Goal: Task Accomplishment & Management: Complete application form

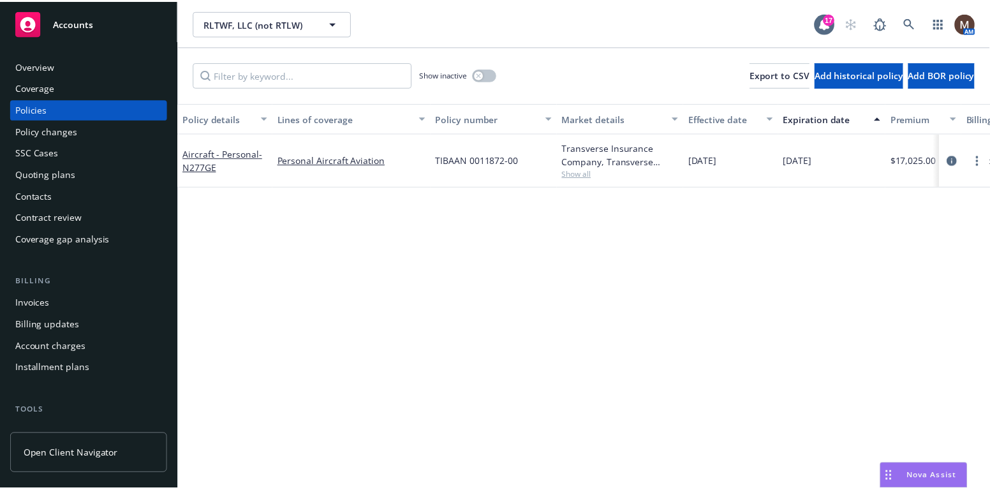
scroll to position [64, 0]
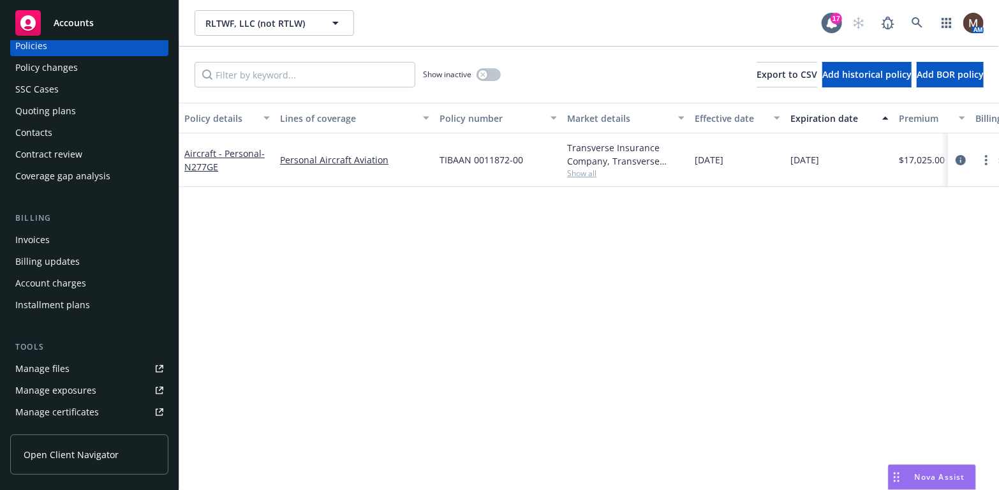
click at [77, 68] on div "Policy changes" at bounding box center [89, 67] width 148 height 20
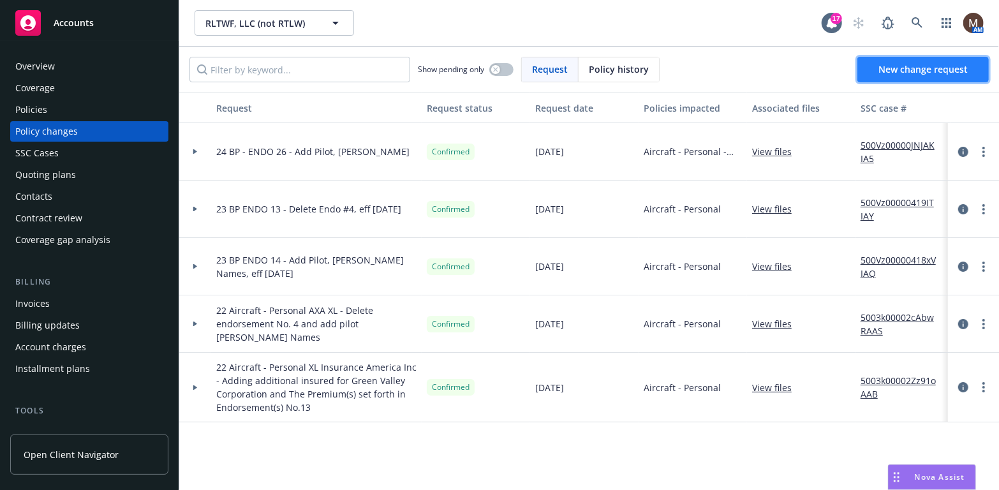
click at [902, 68] on span "New change request" at bounding box center [923, 69] width 89 height 12
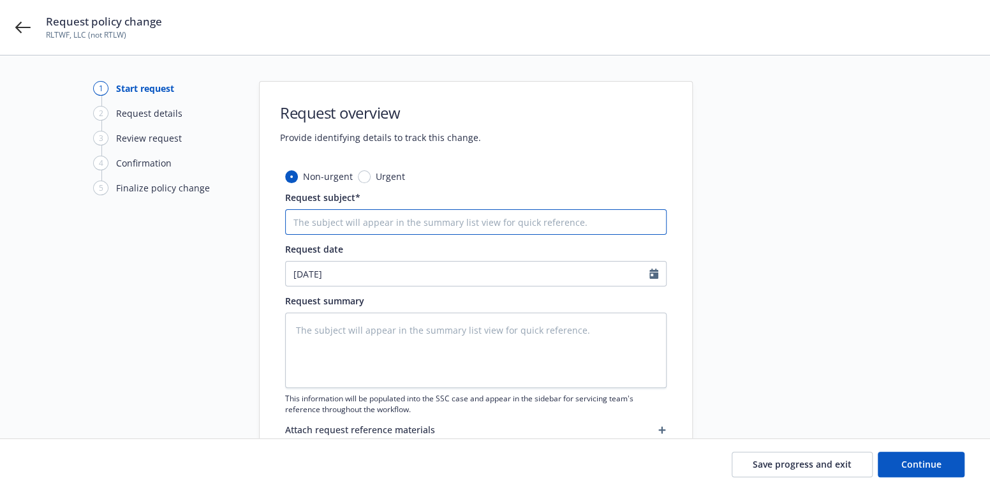
click at [304, 220] on input "Request subject*" at bounding box center [476, 222] width 382 height 26
type textarea "x"
type input "2"
type textarea "x"
type input "24"
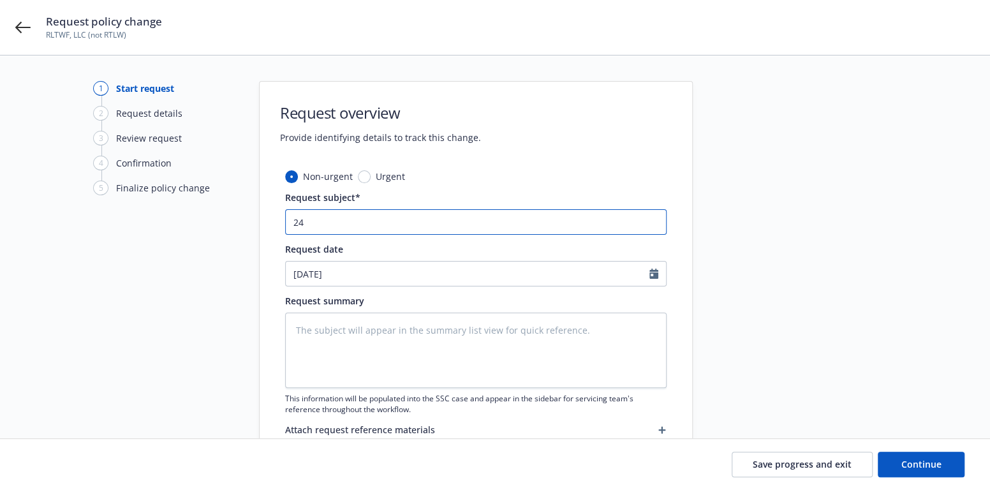
type textarea "x"
type input "24"
type textarea "x"
type input "24 B"
type textarea "x"
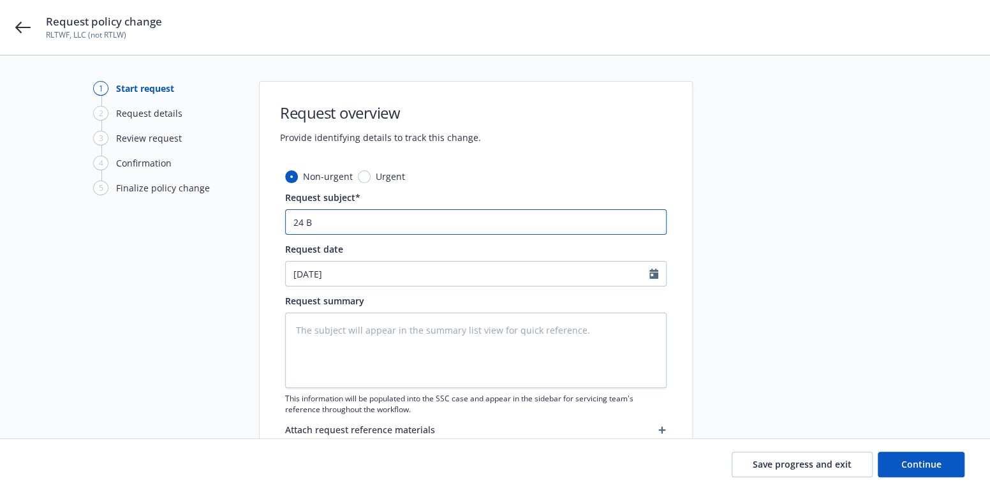
type input "24 BP"
type textarea "x"
type input "24 BP"
type textarea "x"
type input "24 BP -"
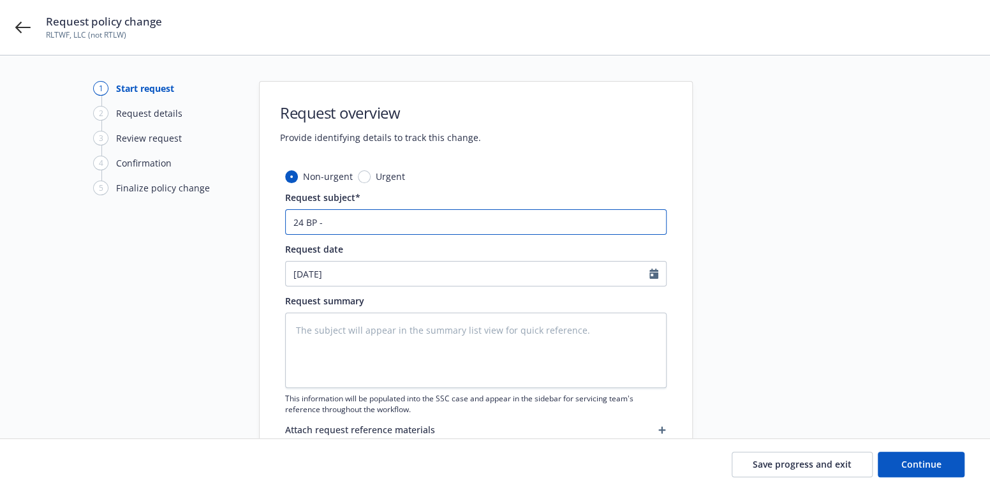
type textarea "x"
type input "24 BP -"
type textarea "x"
type input "24 BP - E"
type textarea "x"
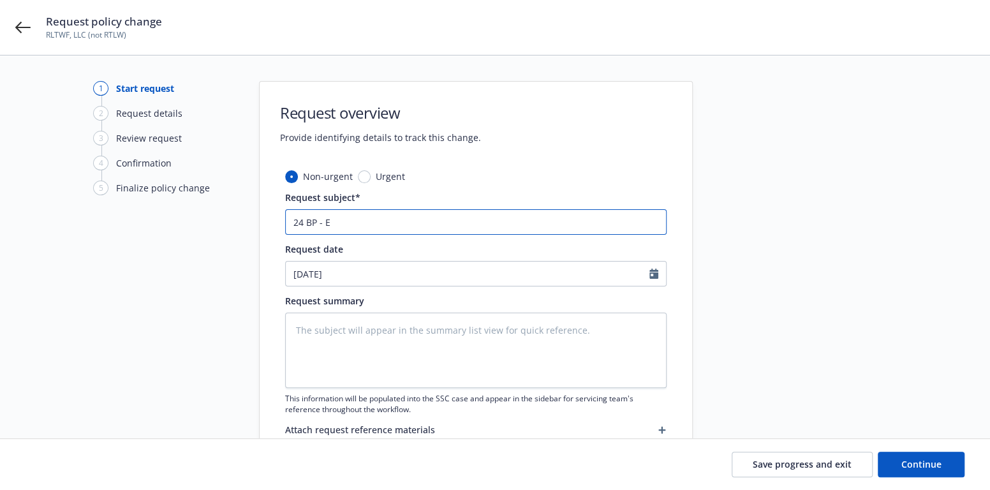
type input "24 BP - EN"
type textarea "x"
type input "24 BP - END"
type textarea "x"
type input "24 BP - ENDO"
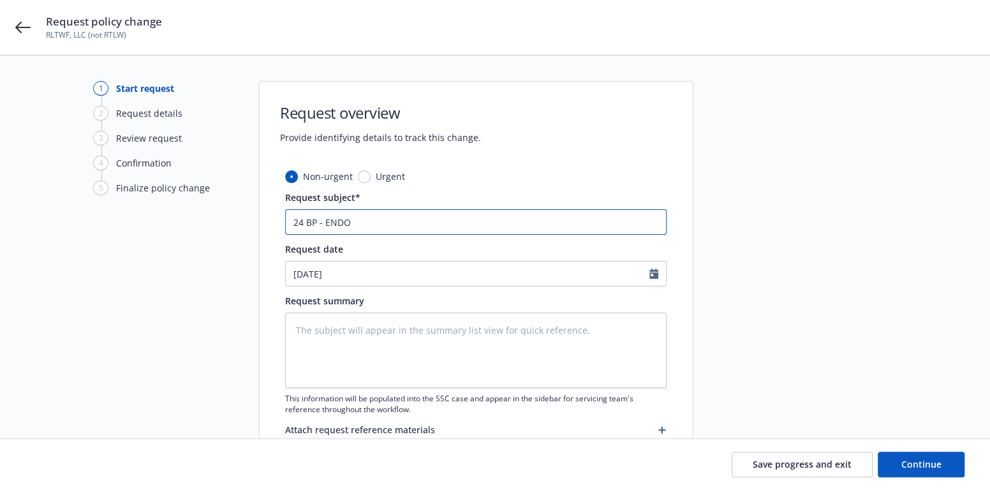
type textarea "x"
type input "24 BP - ENDO"
type textarea "x"
type input "24 BP - ENDO 2"
type textarea "x"
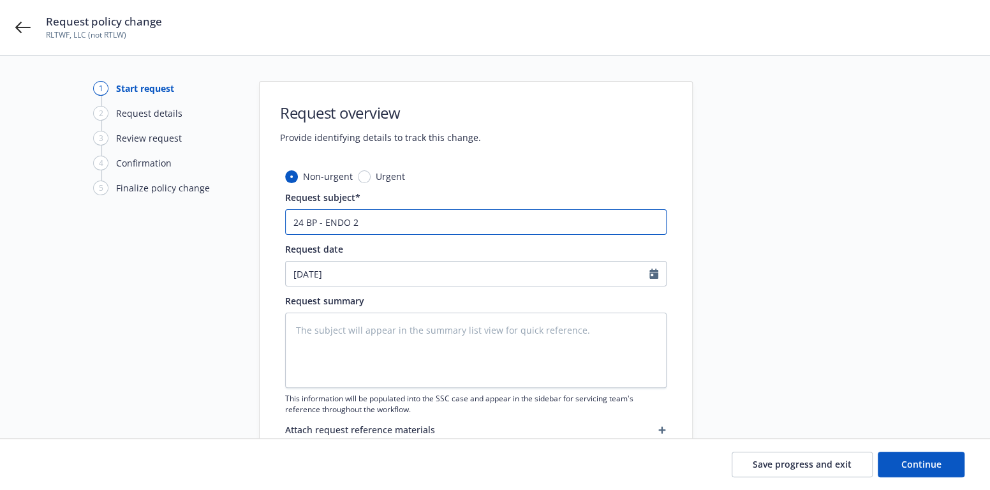
type input "24 BP - ENDO 27"
type textarea "x"
type input "24 BP - ENDO 27"
type textarea "x"
type input "24 BP - ENDO 27 -"
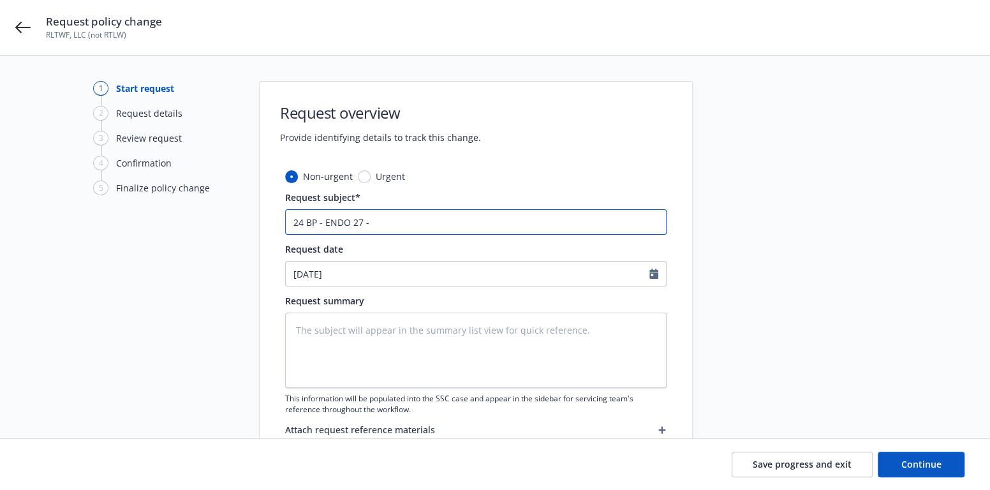
type textarea "x"
type input "24 BP - ENDO 27 -"
type textarea "x"
type input "24 BP - ENDO 27 - A"
type textarea "x"
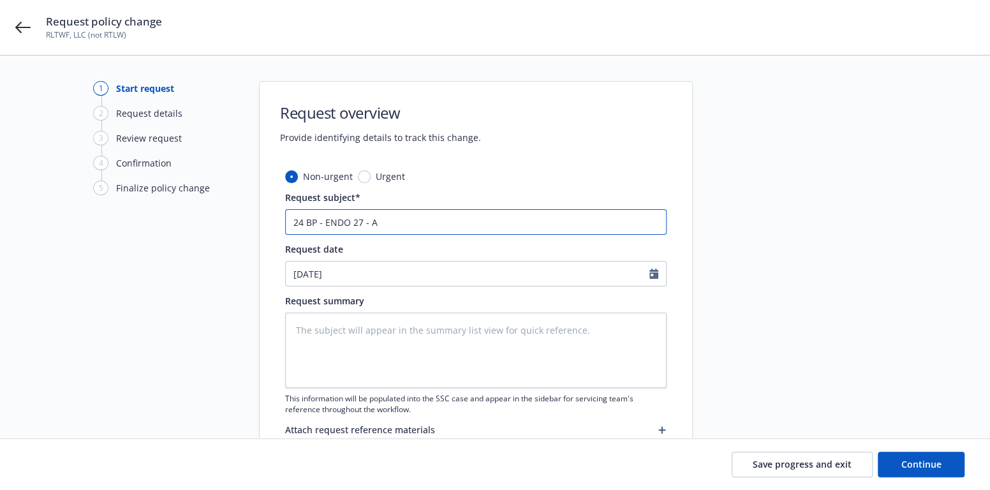
type input "24 BP - ENDO 27 - Ad"
type textarea "x"
type input "24 BP - ENDO 27 - Add"
type textarea "x"
type input "24 BP - ENDO 27 - Add"
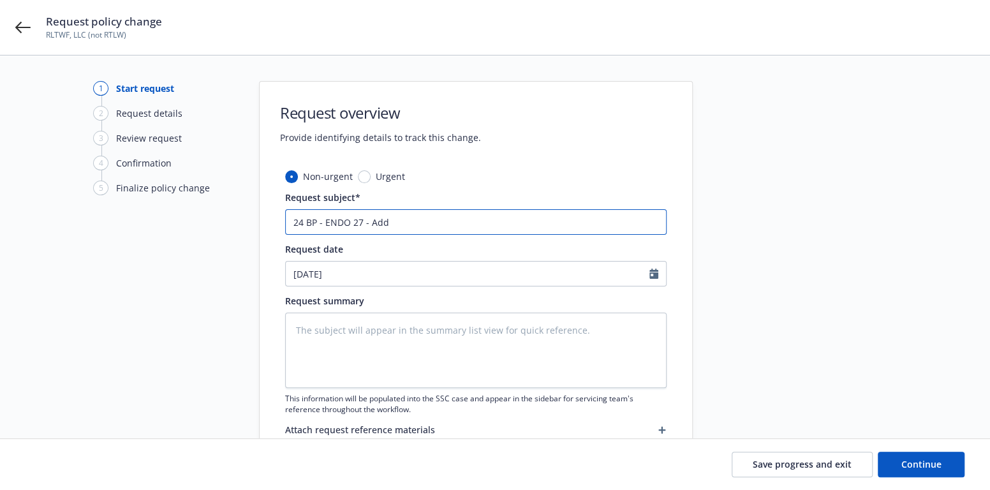
type textarea "x"
type input "24 BP - ENDO 27 - Add A"
type textarea "x"
type input "24 BP - ENDO 27 - Add AI"
type textarea "x"
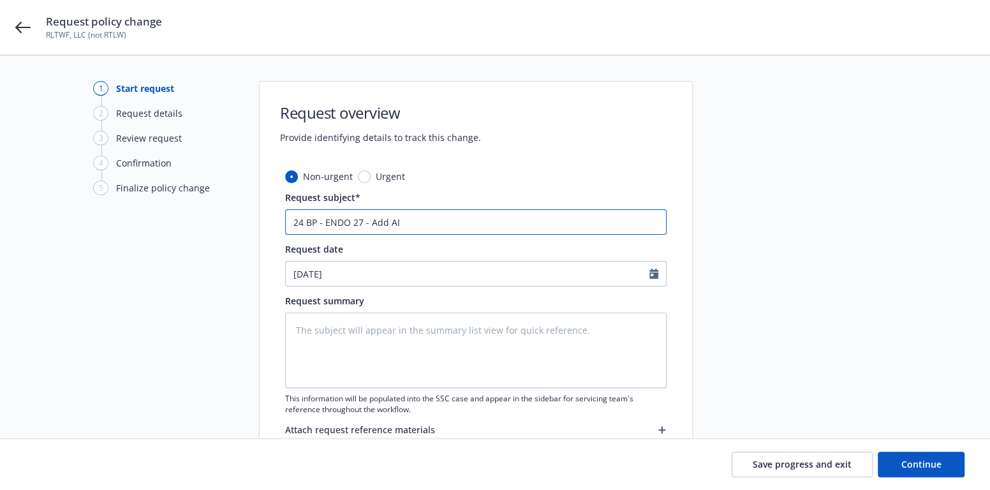
type input "24 BP - ENDO 27 - Add AI,"
type textarea "x"
type input "24 BP - ENDO 27 - Add AI,"
type textarea "x"
type input "24 BP - ENDO 27 - Add AI, M"
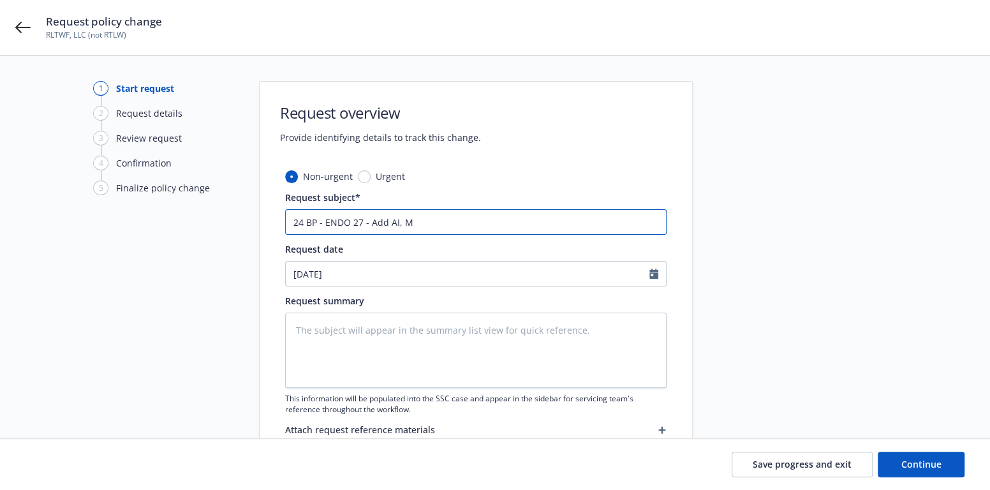
type textarea "x"
type input "24 BP - ENDO 27 - Add AI, Mo"
type textarea "x"
type input "24 BP - ENDO 27 - Add AI, Mod"
type textarea "x"
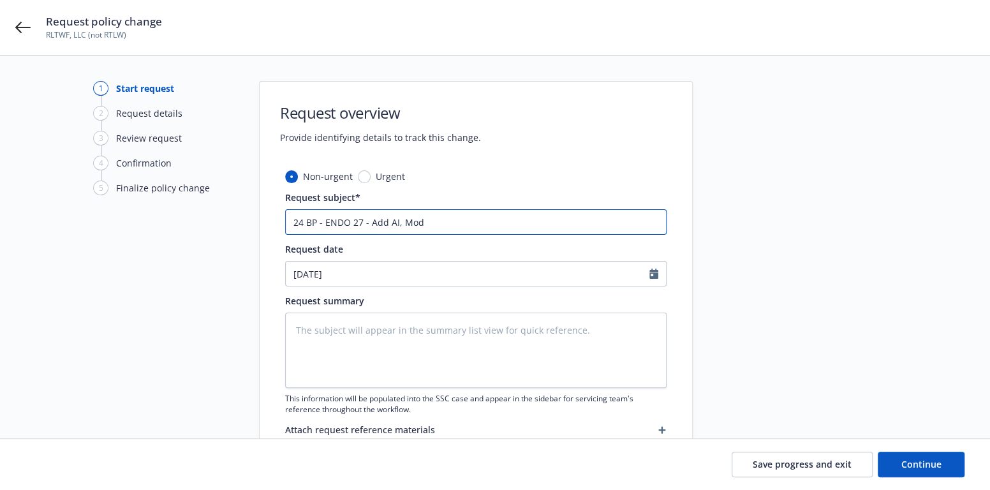
type input "24 BP - ENDO 27 - Add AI, Mode"
type textarea "x"
type input "24 BP - ENDO 27 - Add AI, Modes"
type textarea "x"
type input "24 BP - ENDO 27 - Add AI, Modest"
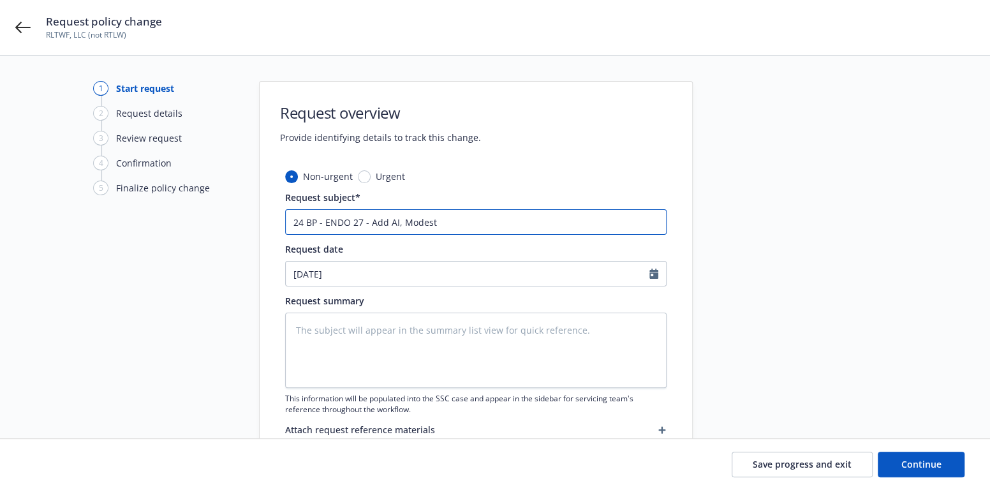
type textarea "x"
type input "24 BP - ENDO 27 - Add AI, Modesto"
type textarea "x"
type input "24 BP - ENDO 27 - Add AI, Modesto"
type textarea "x"
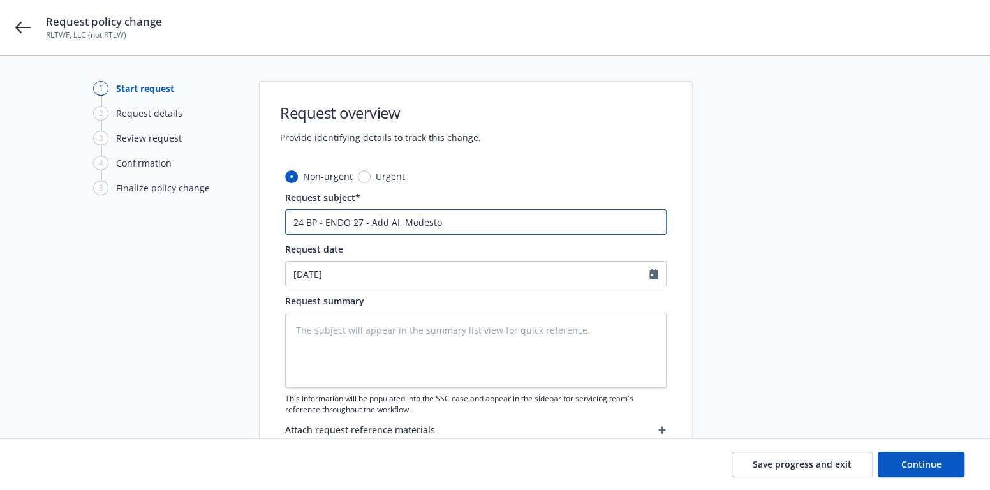
type input "24 BP - ENDO 27 - Add AI, Modesto J"
type textarea "x"
type input "24 BP - ENDO 27 - Add AI, Modesto Je"
type textarea "x"
type input "24 BP - ENDO 27 - Add AI, Modesto Jet"
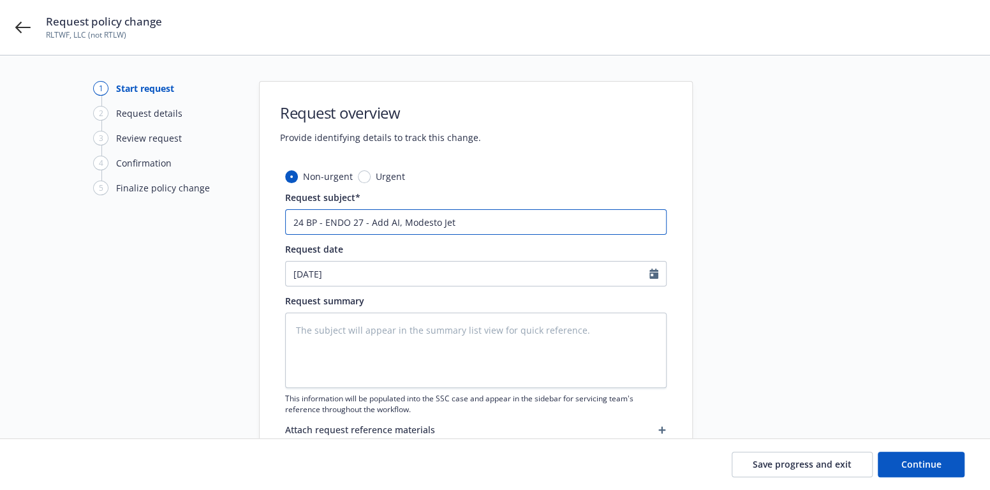
type textarea "x"
type input "24 BP - ENDO 27 - Add AI, Modesto Jet"
type textarea "x"
type input "24 BP - ENDO 27 - Add AI, Modesto Jet C"
type textarea "x"
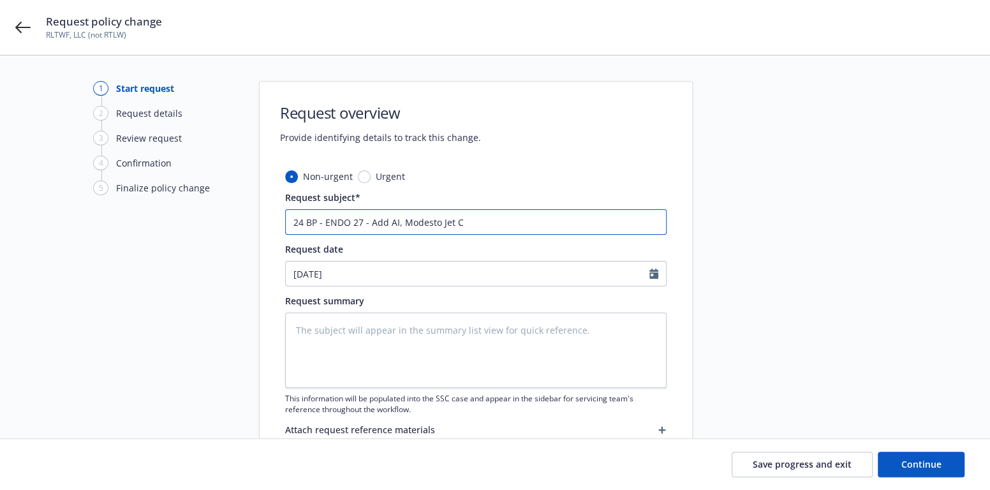
type input "24 BP - ENDO 27 - Add AI, Modesto Jet Ce"
type textarea "x"
type input "24 BP - ENDO 27 - Add AI, Modesto Jet Cen"
type textarea "x"
type input "24 BP - ENDO 27 - Add AI, Modesto Jet Cent"
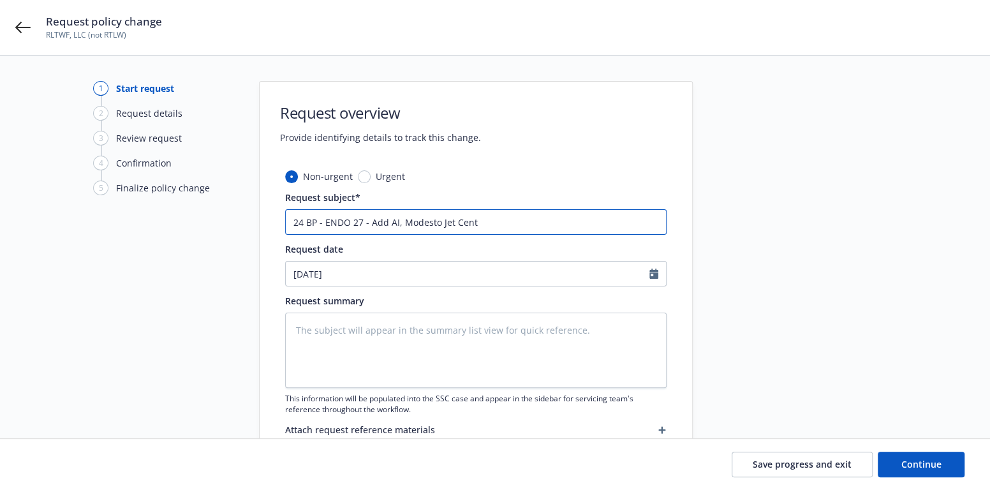
type textarea "x"
type input "24 BP - ENDO 27 - Add AI, Modesto Jet Cente"
type textarea "x"
type input "24 BP - ENDO 27 - Add AI, Modesto Jet Center"
drag, startPoint x: 492, startPoint y: 219, endPoint x: 264, endPoint y: 225, distance: 227.9
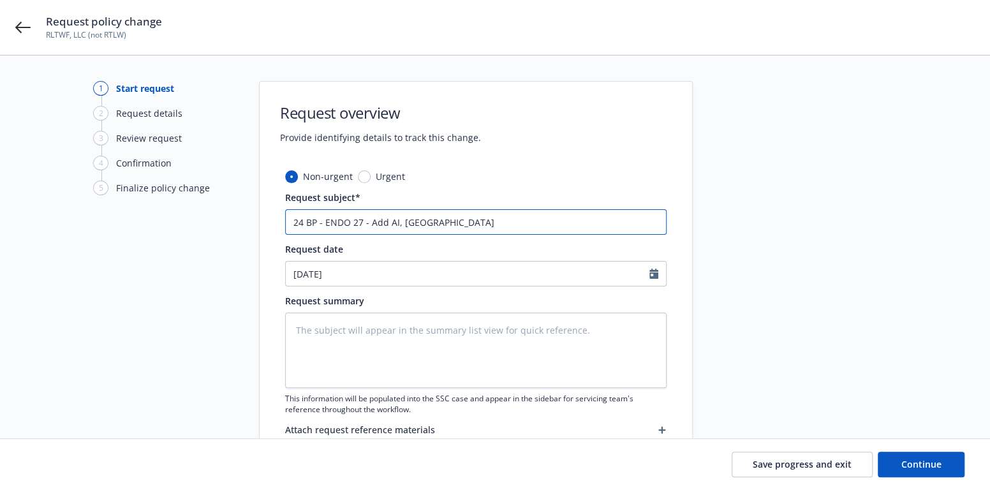
click at [264, 225] on div "Non-urgent Urgent Request subject* 24 BP - ENDO 27 - Add AI, Modesto Jet Center…" at bounding box center [476, 323] width 433 height 307
click at [496, 226] on input "24 BP - ENDO 27 - Add AI, Modesto Jet Center" at bounding box center [476, 222] width 382 height 26
click at [479, 225] on input "24 BP - ENDO 27 - Add AI, Modesto Jet Center" at bounding box center [476, 222] width 382 height 26
type textarea "x"
type input "24 BP - ENDO 27 - Add AI, Modesto Jet Center,"
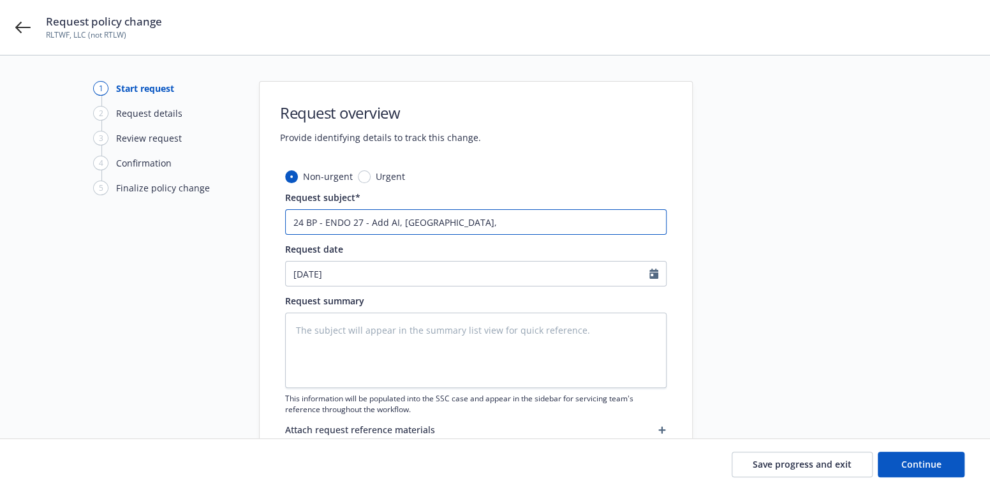
type textarea "x"
type input "24 BP - ENDO 27 - Add AI, Modesto Jet Center,"
type textarea "x"
type input "24 BP - ENDO 27 - Add AI, Modesto Jet Center, e"
type textarea "x"
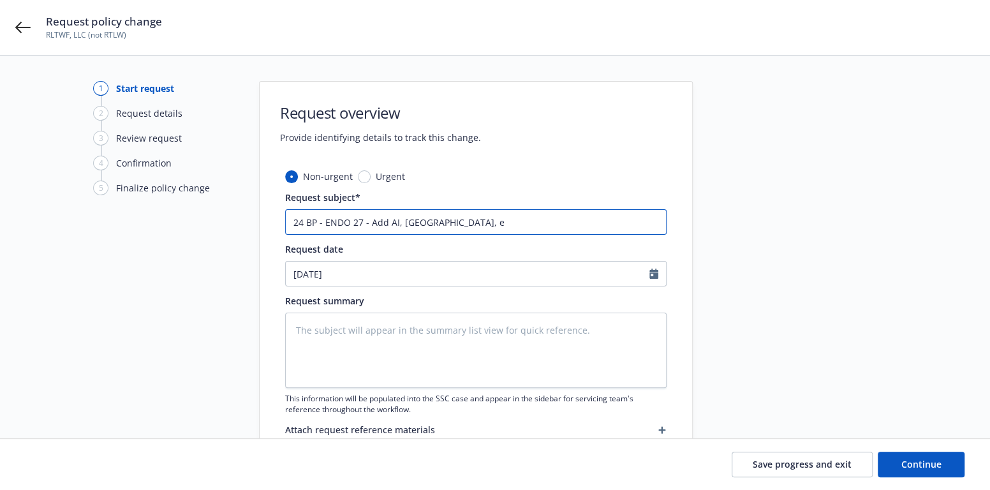
type input "24 BP - ENDO 27 - Add AI, Modesto Jet Center, ef"
type textarea "x"
type input "24 BP - ENDO 27 - Add AI, Modesto Jet Center, eff"
type textarea "x"
type input "24 BP - ENDO 27 - Add AI, Modesto Jet Center, eff"
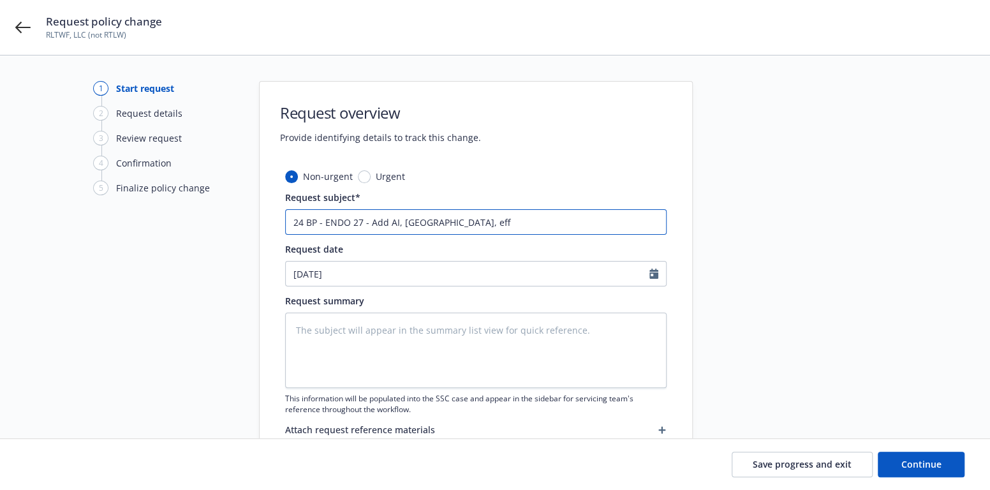
type textarea "x"
type input "24 BP - ENDO 27 - Add AI, Modesto Jet Center, eff 0"
type textarea "x"
type input "24 BP - ENDO 27 - Add AI, Modesto Jet Center, eff 08"
type textarea "x"
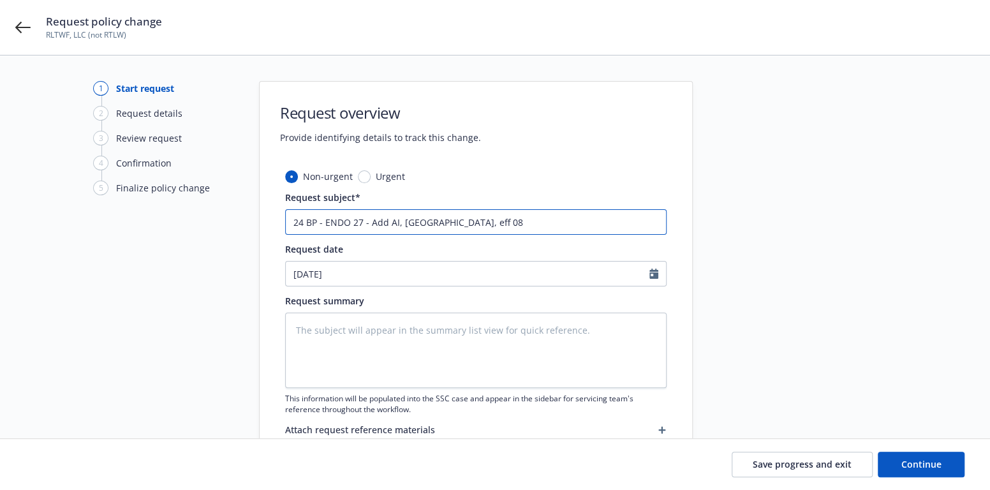
type input "24 BP - ENDO 27 - Add AI, Modesto Jet Center, eff 08."
type textarea "x"
type input "24 BP - ENDO 27 - Add AI, Modesto Jet Center, eff 08.1"
type textarea "x"
type input "24 BP - ENDO 27 - Add AI, Modesto Jet Center, eff 08.13"
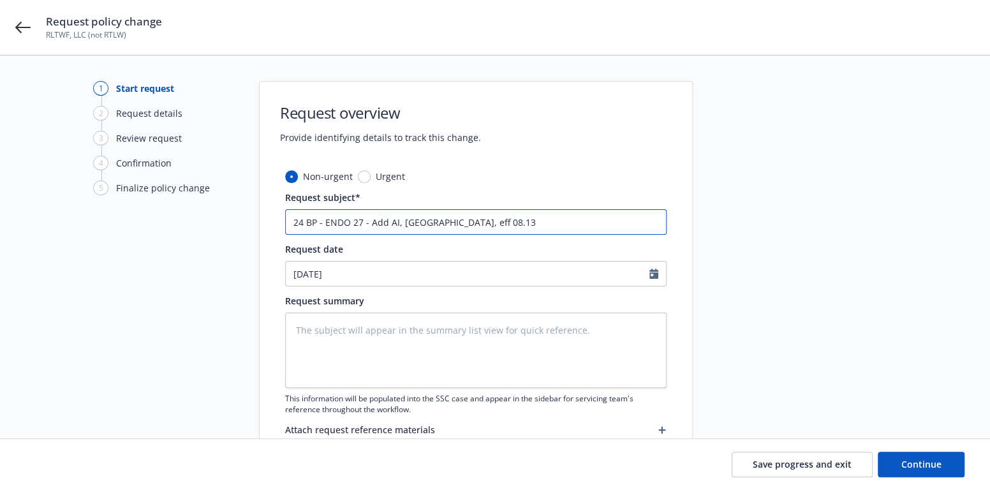
type textarea "x"
type input "24 BP - ENDO 27 - Add AI, Modesto Jet Center, eff 08.13."
type textarea "x"
type input "24 BP - ENDO 27 - Add AI, Modesto Jet Center, eff 08.13.2"
type textarea "x"
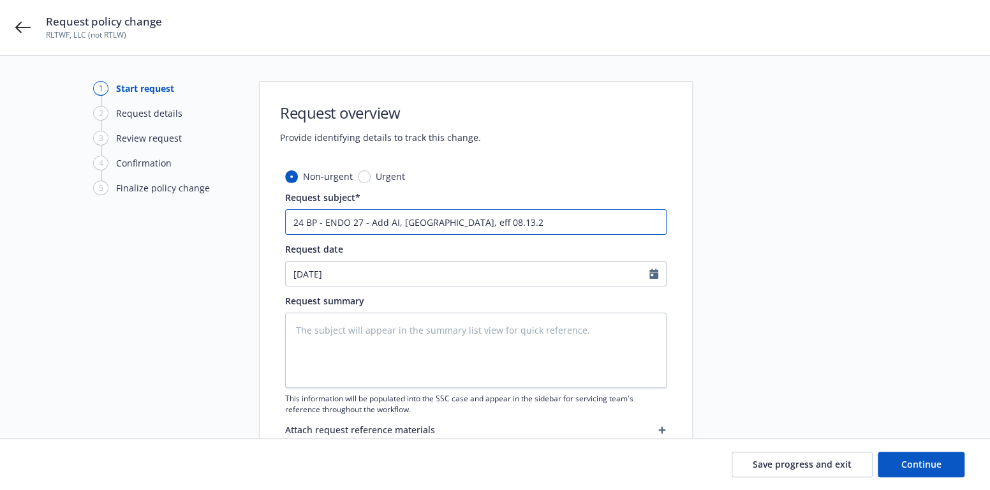
type input "24 BP - ENDO 27 - Add AI, Modesto Jet Center, eff 08.13.20"
type textarea "x"
type input "24 BP - ENDO 27 - Add AI, Modesto Jet Center, eff 08.13.202"
type textarea "x"
drag, startPoint x: 564, startPoint y: 225, endPoint x: 177, endPoint y: 225, distance: 386.7
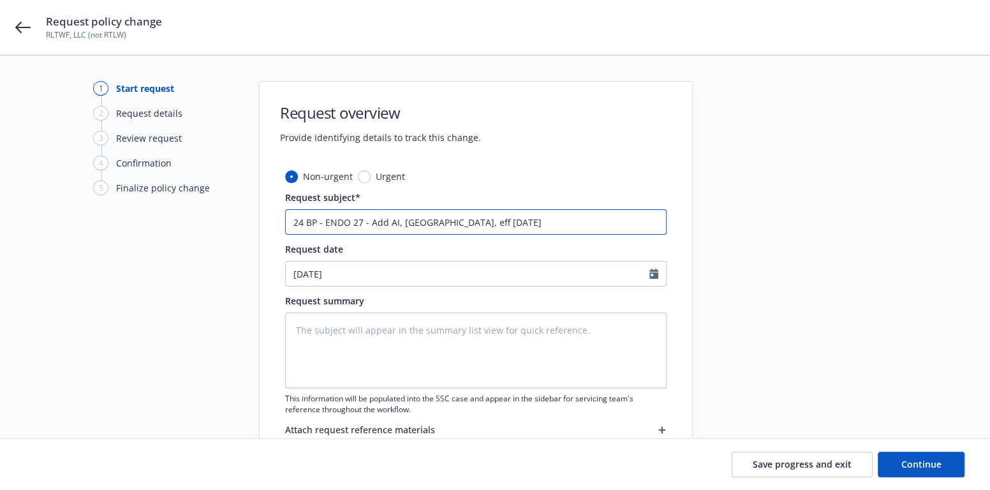
click at [177, 225] on div "1 Start request 2 Request details 3 Review request 4 Confirmation 5 Finalize po…" at bounding box center [495, 279] width 960 height 396
type input "24 BP - ENDO 27 - Add AI, Modesto Jet Center, eff 08.13.2025"
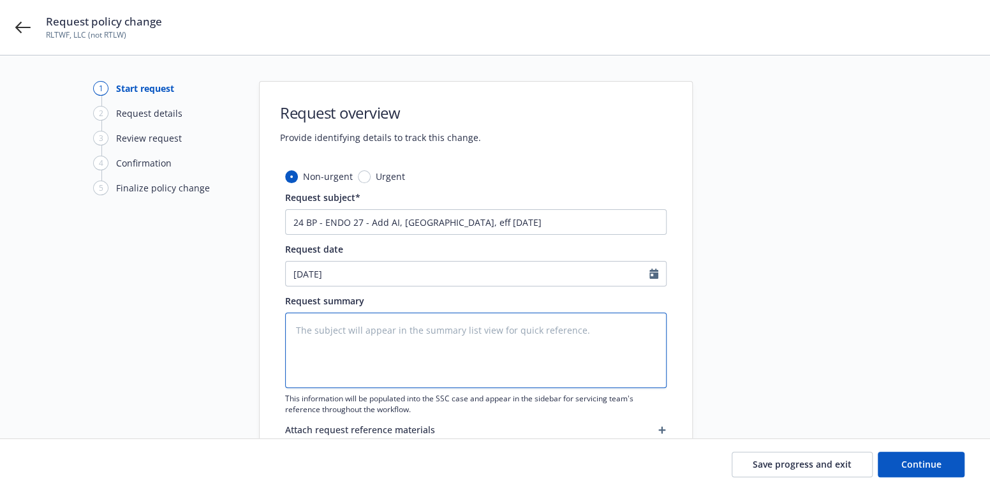
click at [311, 331] on textarea at bounding box center [476, 350] width 382 height 75
paste textarea "24 BP - ENDO 27 - Add AI, Modesto Jet Center, eff 08.13.2025"
type textarea "x"
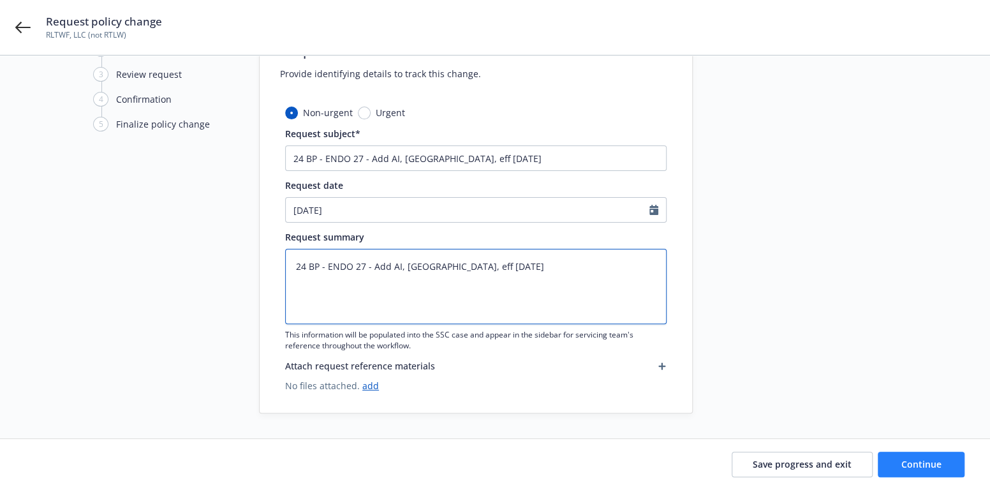
type textarea "24 BP - ENDO 27 - Add AI, Modesto Jet Center, eff 08.13.2025"
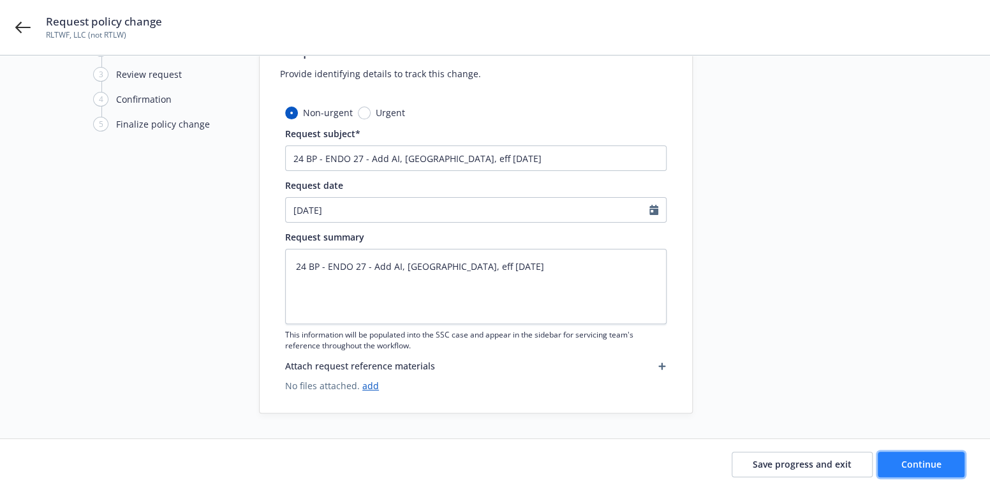
click at [903, 459] on span "Continue" at bounding box center [922, 464] width 40 height 12
type textarea "x"
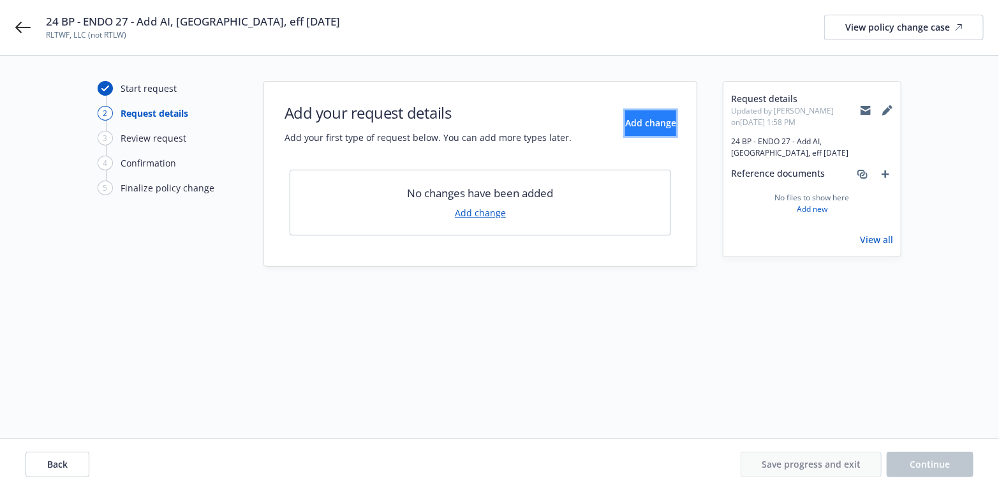
click at [642, 117] on span "Add change" at bounding box center [650, 123] width 51 height 12
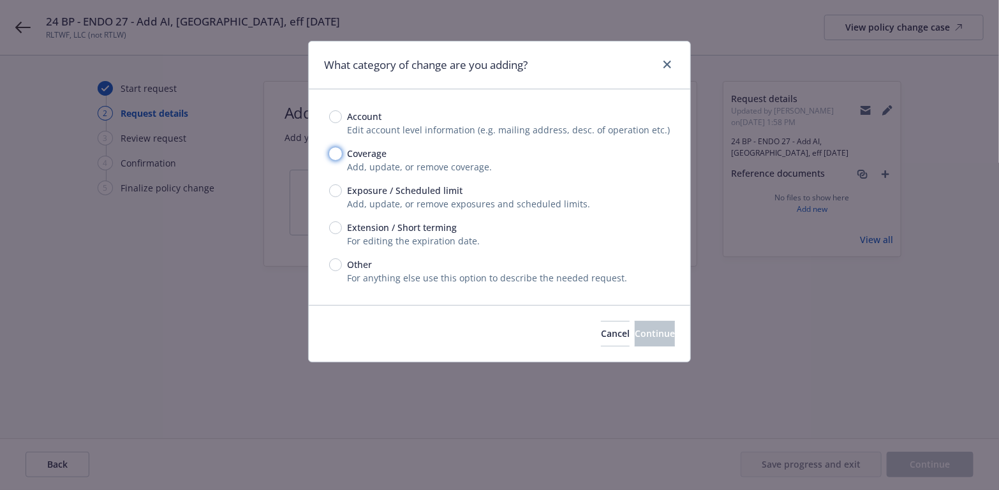
click at [336, 153] on input "Coverage" at bounding box center [335, 153] width 13 height 13
radio input "true"
click at [635, 325] on button "Continue" at bounding box center [655, 334] width 40 height 26
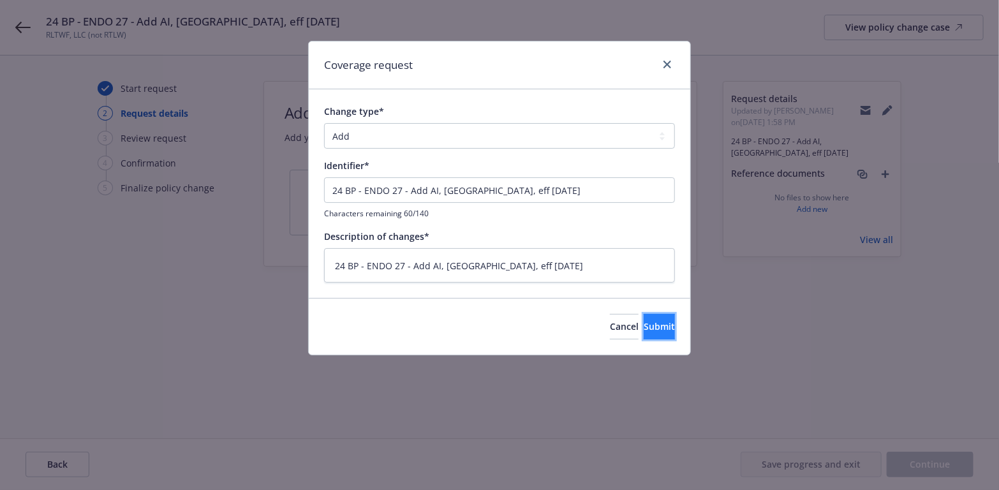
click at [644, 327] on span "Submit" at bounding box center [659, 326] width 31 height 12
type textarea "x"
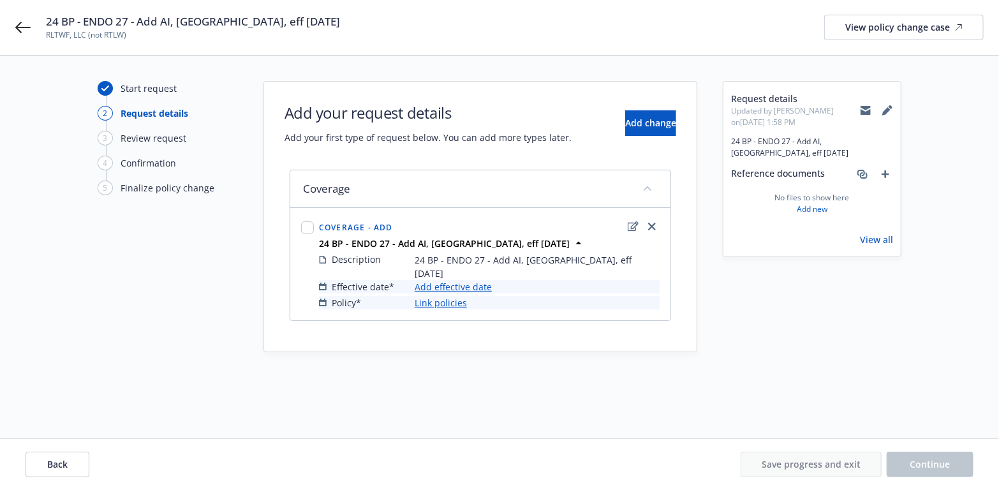
click at [465, 286] on link "Add effective date" at bounding box center [453, 286] width 77 height 13
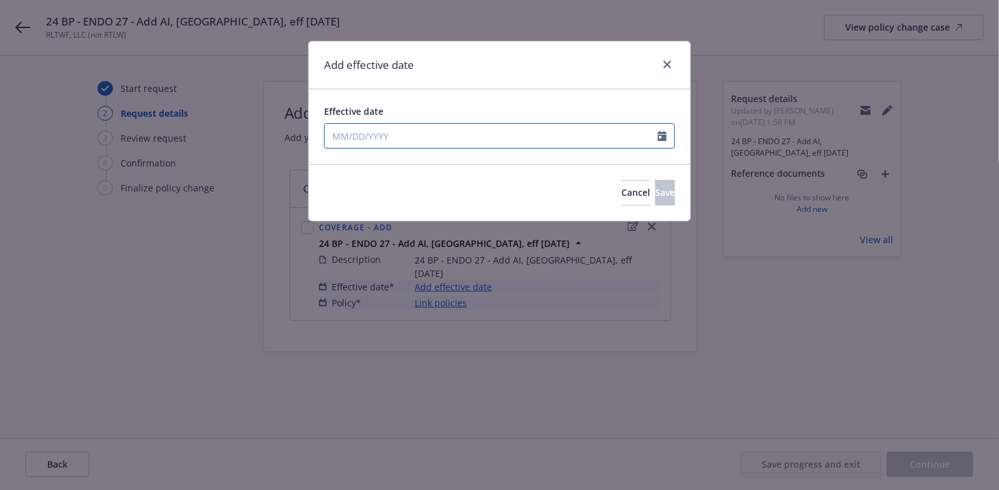
click at [661, 134] on icon "Calendar" at bounding box center [662, 136] width 9 height 10
select select "8"
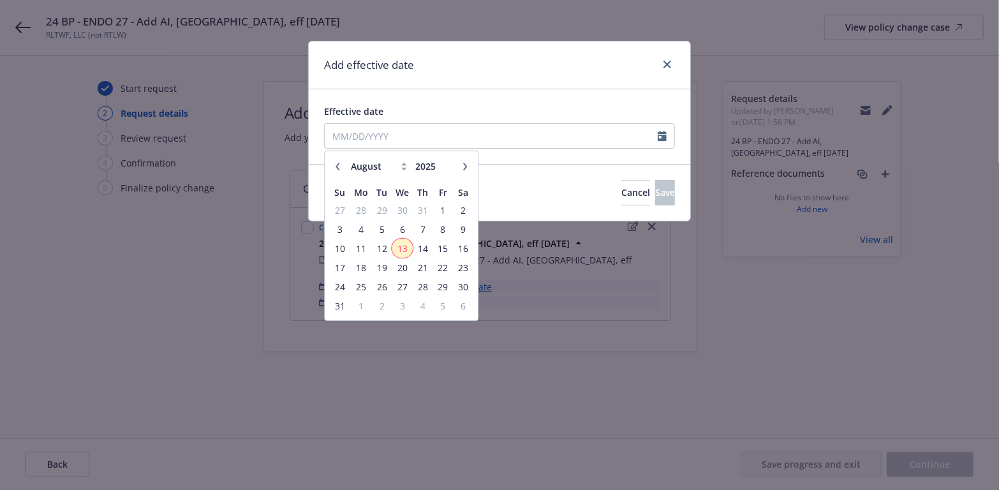
click at [403, 249] on span "13" at bounding box center [403, 249] width 19 height 16
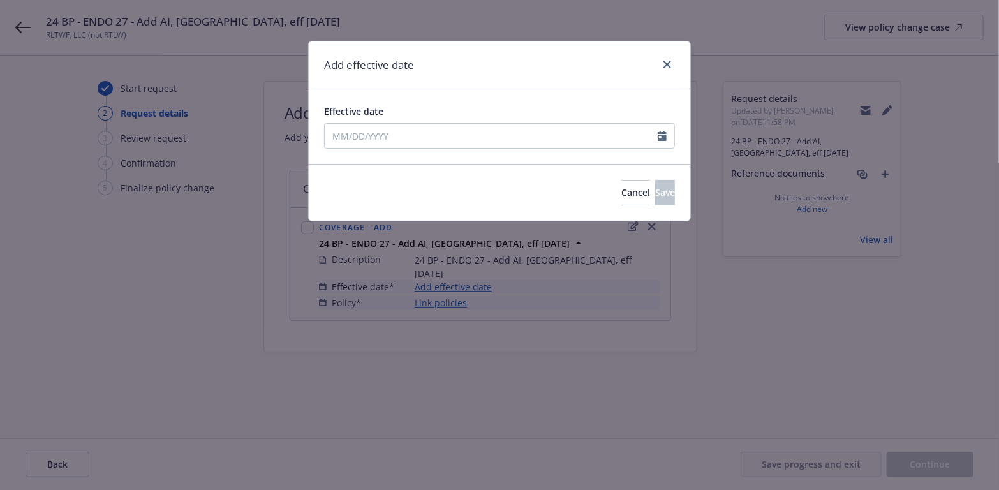
type input "08/13/2025"
click at [655, 191] on span "Save" at bounding box center [665, 192] width 20 height 12
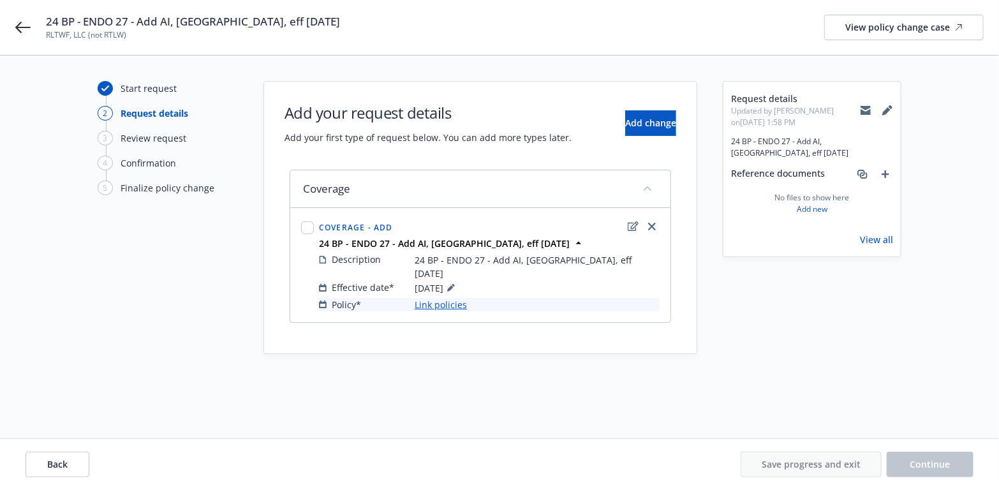
click at [447, 301] on link "Link policies" at bounding box center [441, 304] width 52 height 13
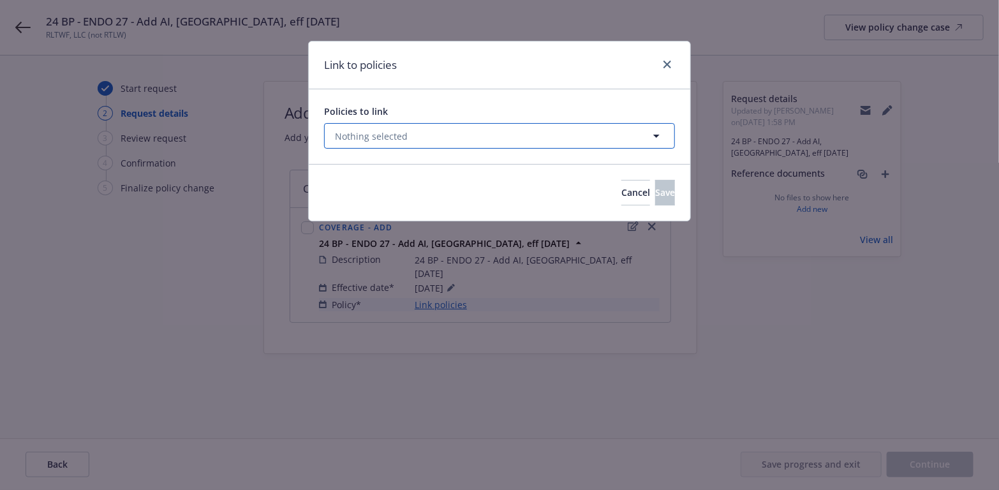
click at [657, 131] on icon "button" at bounding box center [656, 135] width 15 height 15
select select "ACTIVE"
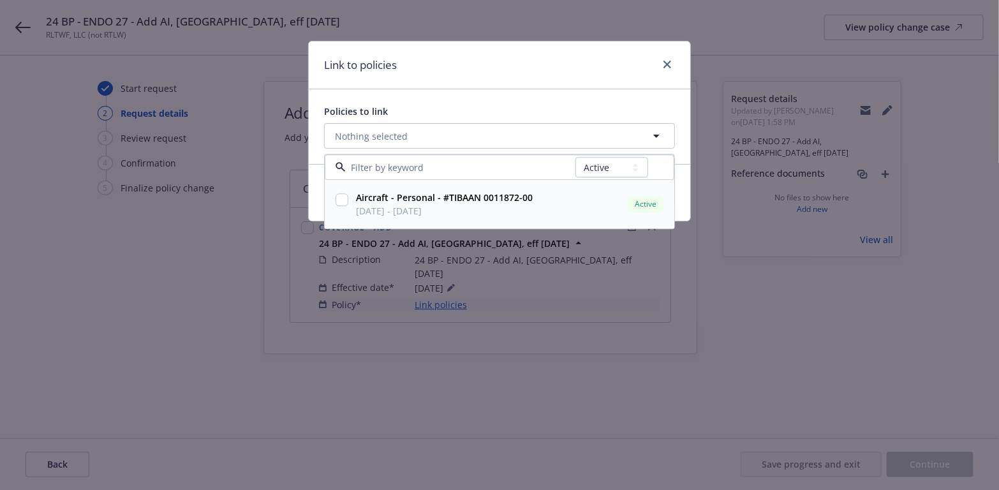
click at [343, 199] on input "checkbox" at bounding box center [342, 200] width 13 height 13
checkbox input "true"
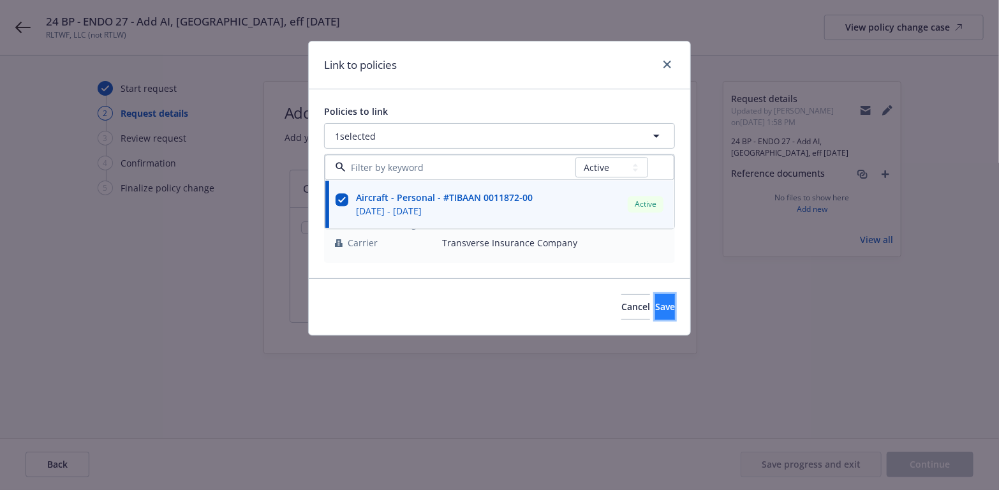
click at [655, 303] on span "Save" at bounding box center [665, 307] width 20 height 12
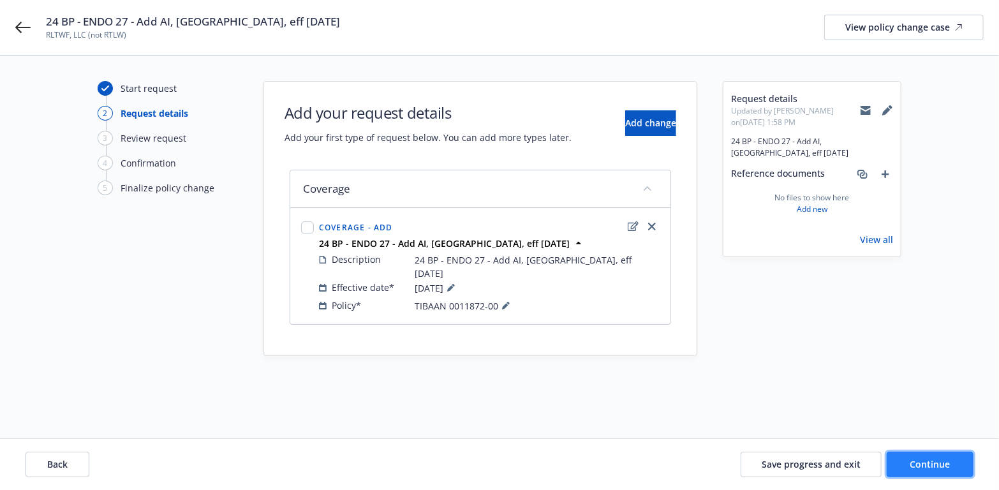
click at [895, 463] on button "Continue" at bounding box center [930, 465] width 87 height 26
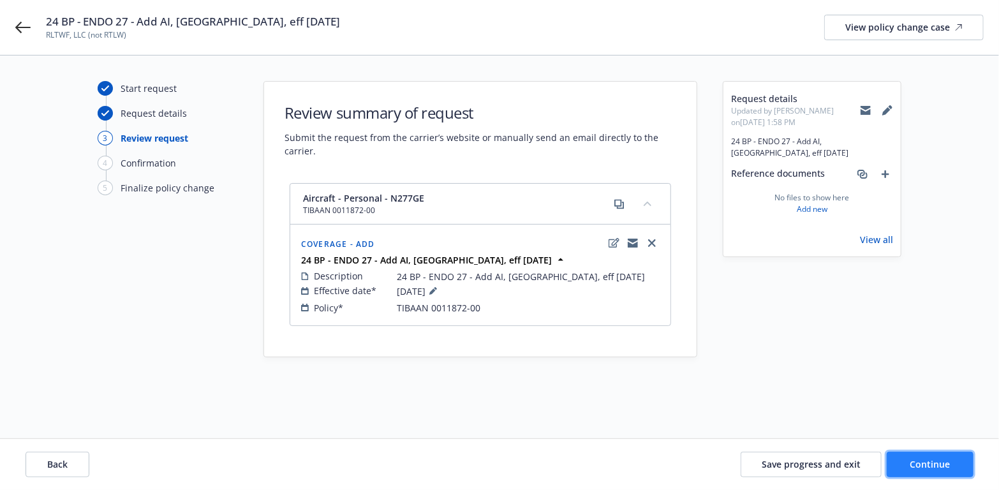
click at [901, 465] on button "Continue" at bounding box center [930, 465] width 87 height 26
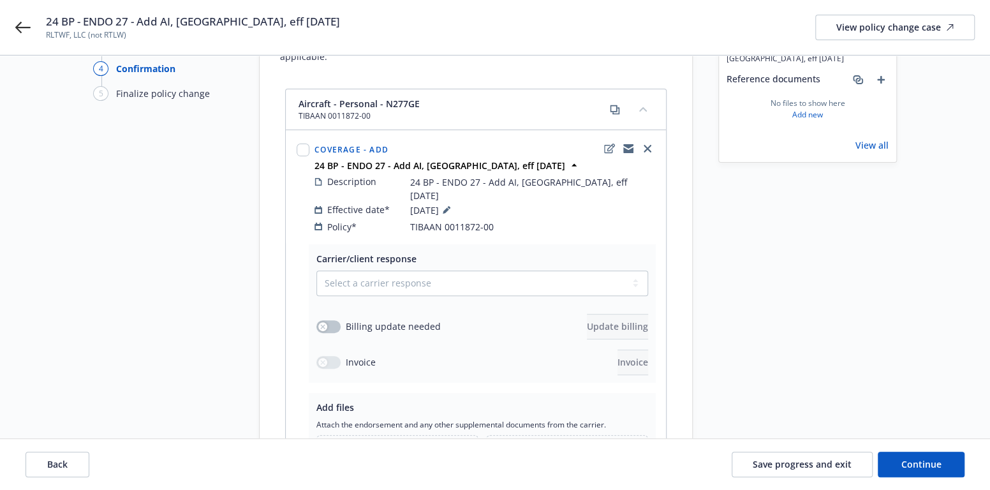
scroll to position [128, 0]
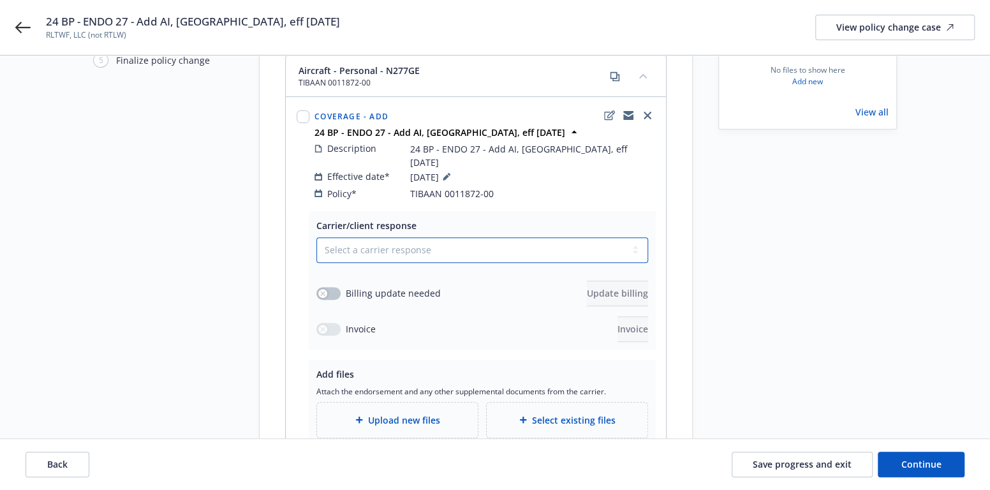
click at [636, 237] on select "Select a carrier response Accepted Accepted with revision No endorsement needed…" at bounding box center [482, 250] width 332 height 26
select select "ACCEPTED"
click at [316, 237] on select "Select a carrier response Accepted Accepted with revision No endorsement needed…" at bounding box center [482, 250] width 332 height 26
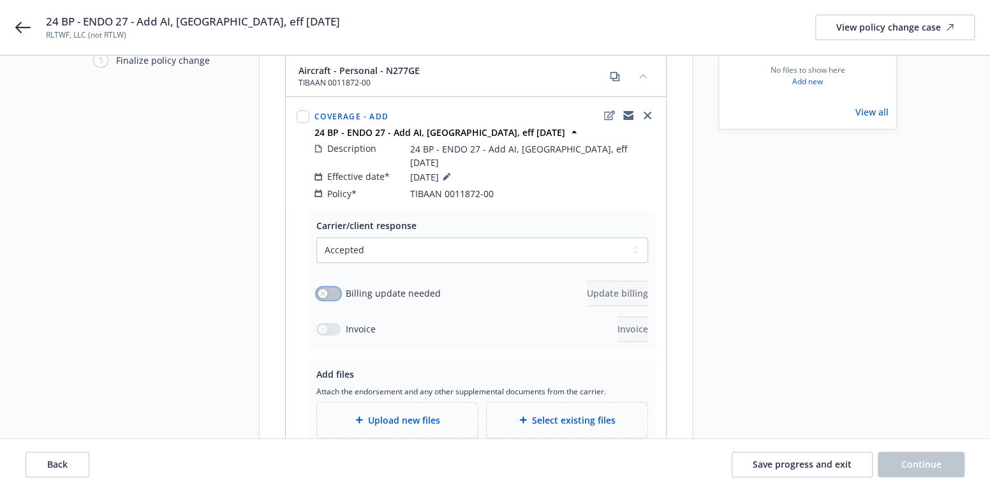
click at [329, 287] on button "button" at bounding box center [328, 293] width 24 height 13
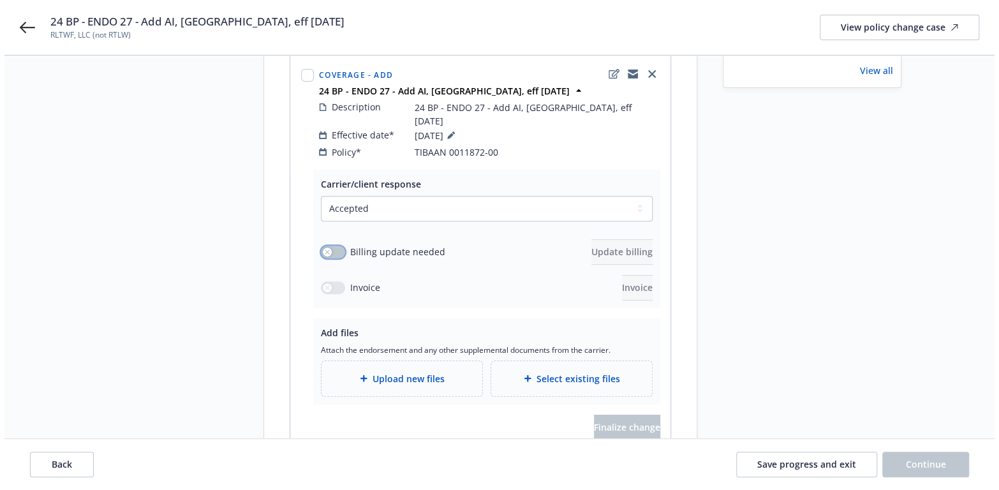
scroll to position [191, 0]
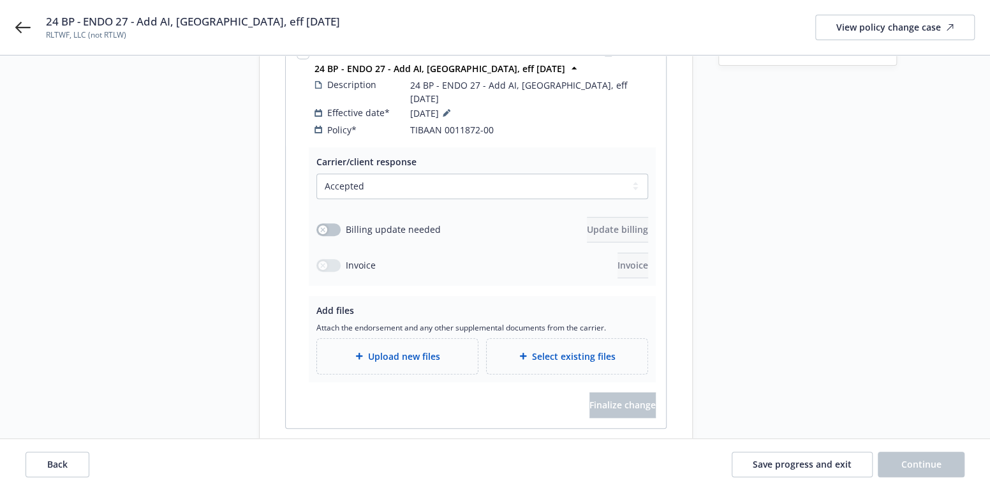
click at [423, 350] on span "Upload new files" at bounding box center [404, 356] width 72 height 13
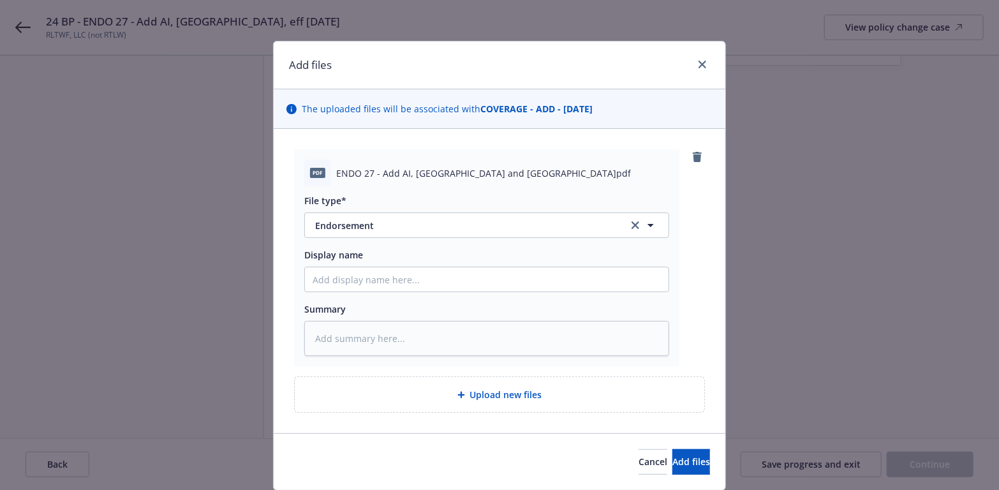
drag, startPoint x: 607, startPoint y: 174, endPoint x: 313, endPoint y: 186, distance: 293.8
click at [313, 186] on div "pdf ENDO 27 - Add AI, Modesto Jet Center and Stanislaus County.pdf File type* E…" at bounding box center [486, 257] width 385 height 217
copy div "f ENDO 27 - Add AI, Modesto Jet Center and Stanislaus County.pdf"
click at [327, 280] on input "Display name" at bounding box center [487, 279] width 364 height 24
type textarea "x"
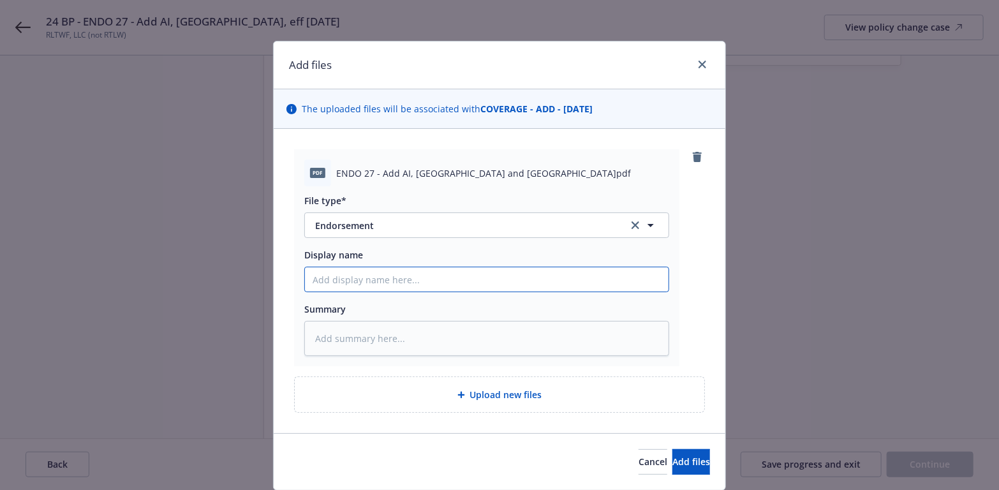
type input "2"
type textarea "x"
type input "24"
type textarea "x"
type input "24"
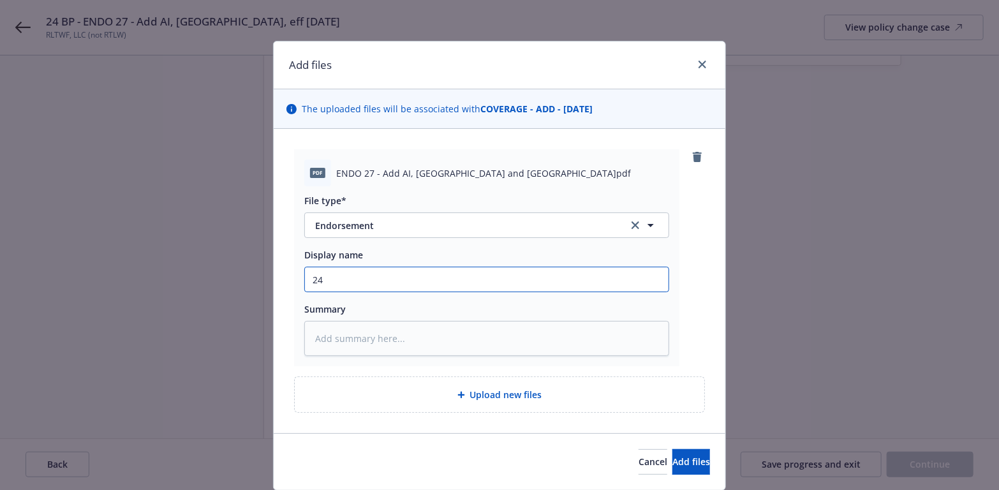
type textarea "x"
type input "24 B"
type textarea "x"
type input "24 BP"
type textarea "x"
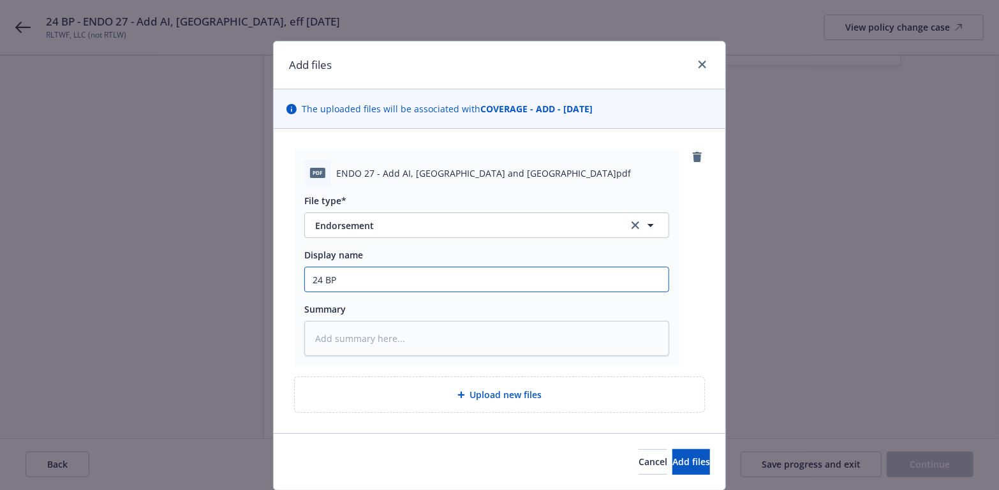
type input "24 BP"
type textarea "x"
type input "24 BP -"
type textarea "x"
type input "24 BP -"
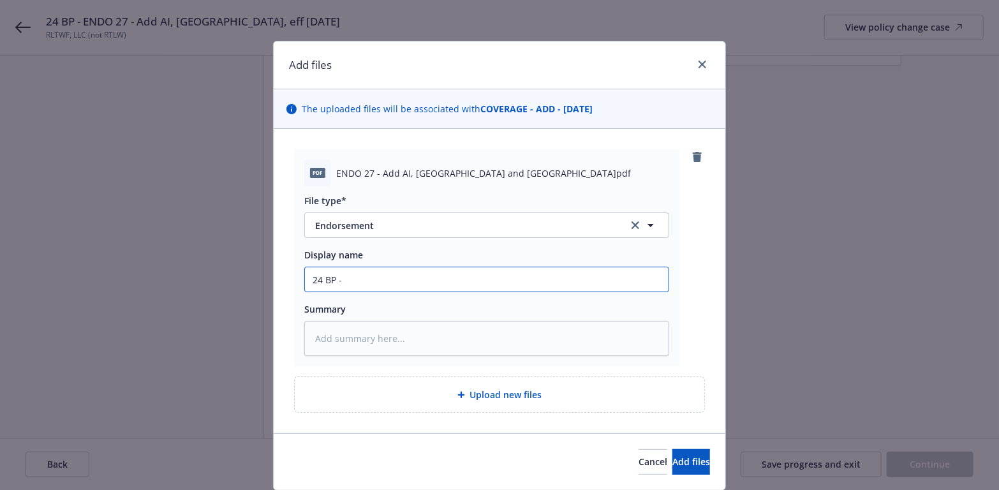
paste input "f ENDO 27 - Add AI, Modesto Jet Center and Stanislaus County.pdf"
type textarea "x"
type input "24 BP - f ENDO 27 - Add AI, Modesto Jet Center and Stanislaus County.pdf"
click at [344, 278] on input "24 BP - f ENDO 27 - Add AI, Modesto Jet Center and Stanislaus County.pdf" at bounding box center [487, 279] width 364 height 24
type textarea "x"
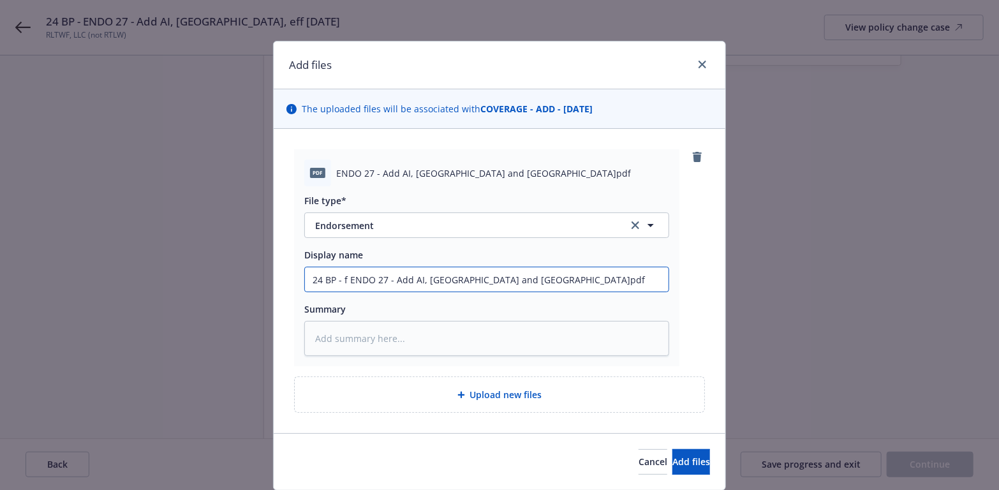
type input "24 BP - fENDO 27 - Add AI, Modesto Jet Center and Stanislaus County.pdf"
type textarea "x"
drag, startPoint x: 645, startPoint y: 275, endPoint x: 297, endPoint y: 274, distance: 348.4
click at [297, 274] on div "pdf ENDO 27 - Add AI, Modesto Jet Center and Stanislaus County.pdf File type* E…" at bounding box center [486, 257] width 385 height 217
type input "24 BP - ENDO 27 - Add AI, Modesto Jet Center and Stanislaus County.pdf"
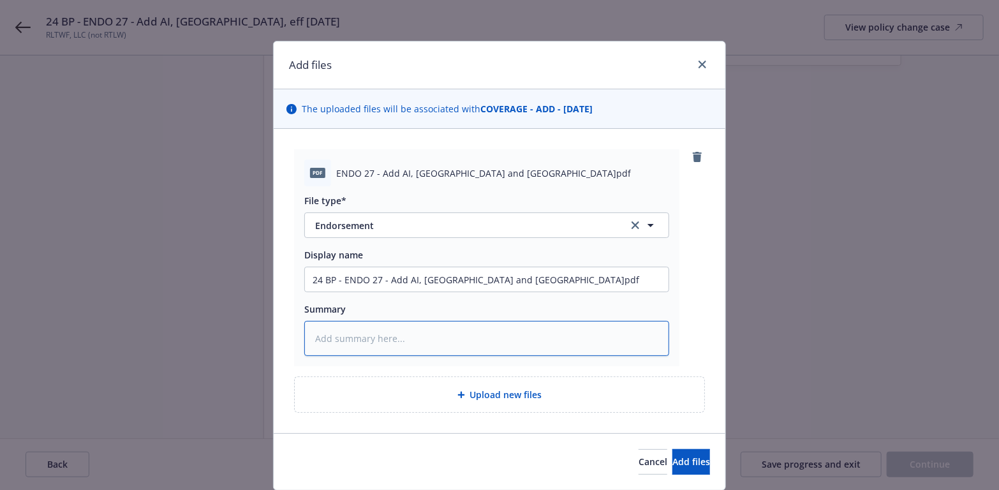
click at [336, 321] on textarea at bounding box center [486, 338] width 365 height 35
paste textarea "24 BP - ENDO 27 - Add AI, Modesto Jet Center and Stanislaus County.pdf"
type textarea "x"
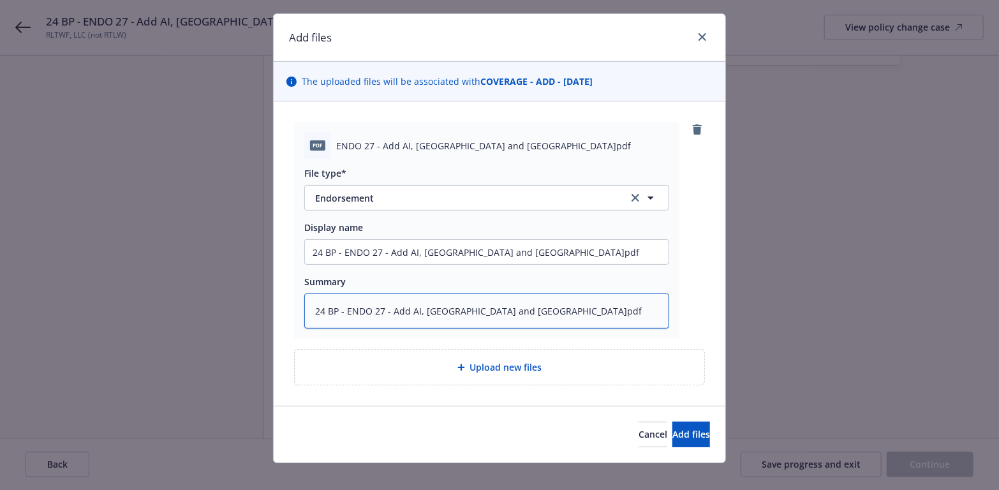
scroll to position [40, 0]
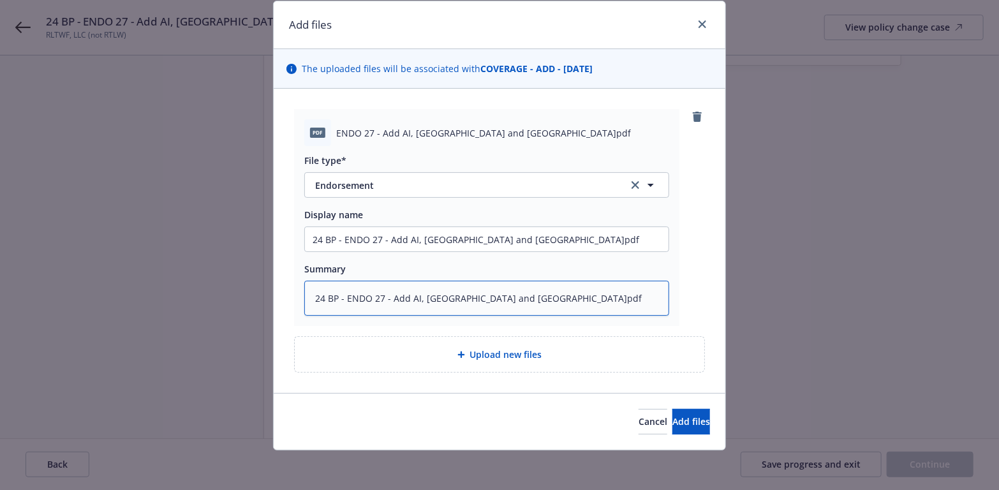
type textarea "24 BP - ENDO 27 - Add AI, Modesto Jet Center and Stanislaus County.pdf"
type textarea "x"
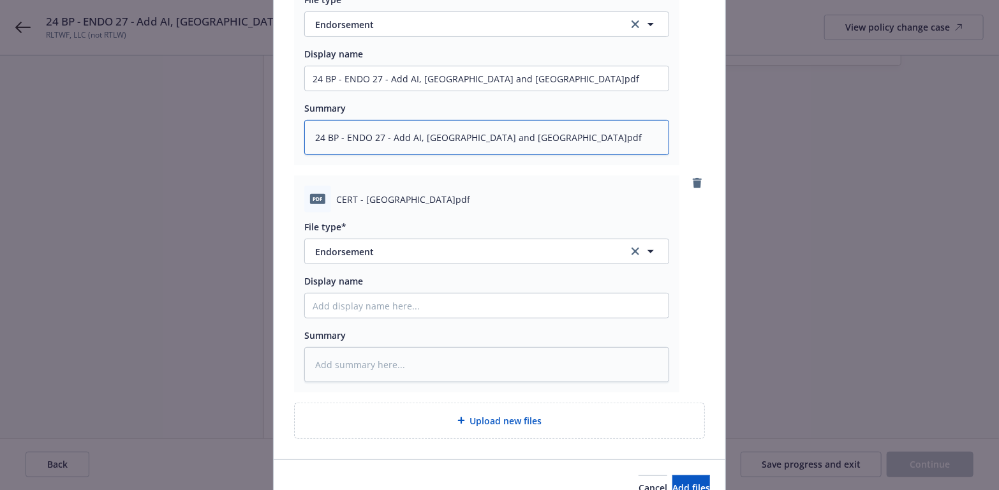
scroll to position [232, 0]
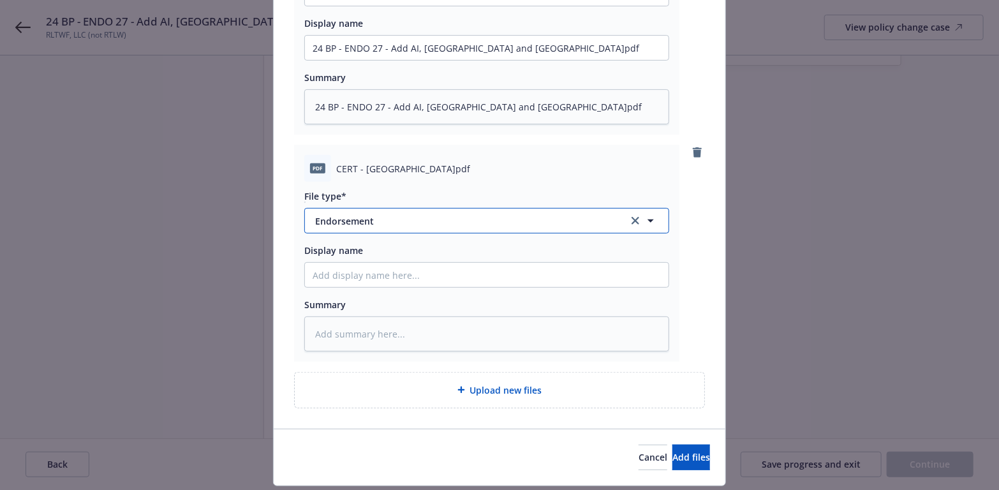
click at [648, 220] on icon "button" at bounding box center [651, 221] width 6 height 3
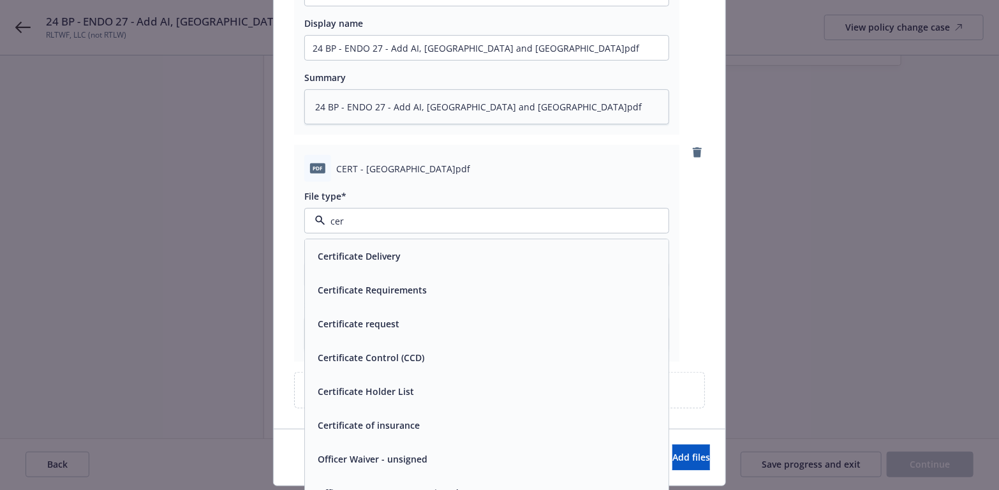
type input "cert"
click at [402, 428] on span "Certificate of insurance" at bounding box center [369, 425] width 102 height 13
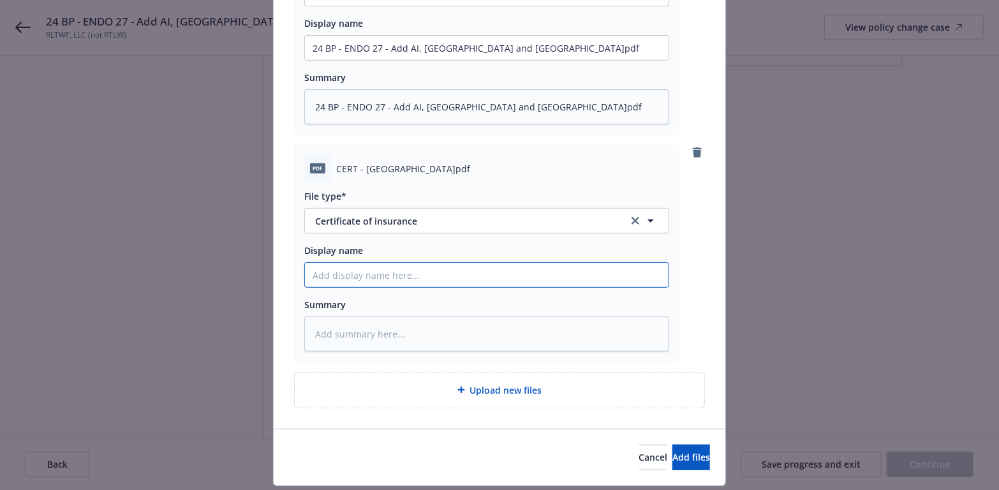
click at [358, 60] on input "Display name" at bounding box center [487, 48] width 364 height 24
paste input "24 BP - ENDO 27 - Add AI, Modesto Jet Center and Stanislaus County.pdf"
type textarea "x"
type input "24 BP - ENDO 27 - Add AI, Modesto Jet Center and Stanislaus County.pdf"
drag, startPoint x: 415, startPoint y: 276, endPoint x: 340, endPoint y: 274, distance: 74.7
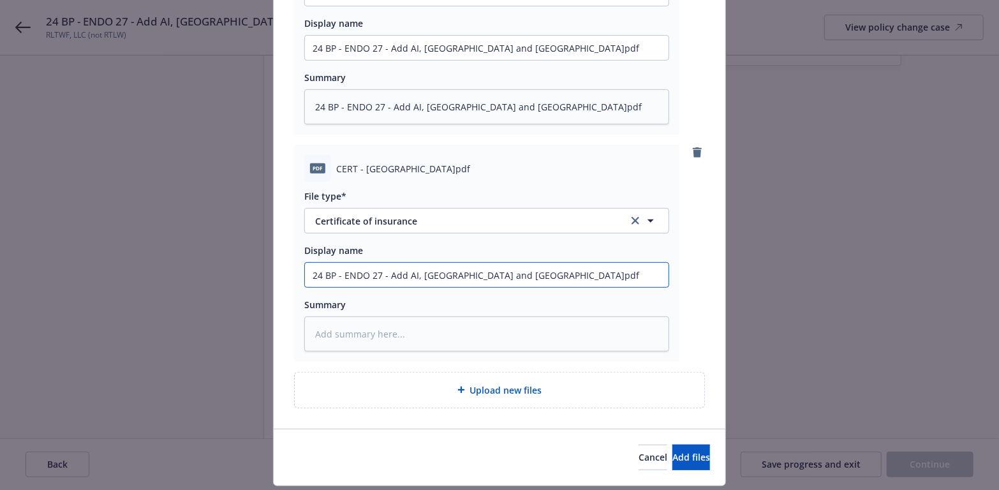
click at [340, 60] on input "24 BP - ENDO 27 - Add AI, Modesto Jet Center and Stanislaus County.pdf" at bounding box center [487, 48] width 364 height 24
type textarea "x"
type input "24 BP - CModesto Jet Center and Stanislaus County.pdf"
type textarea "x"
type input "24 BP - CERModesto Jet Center and Stanislaus County.pdf"
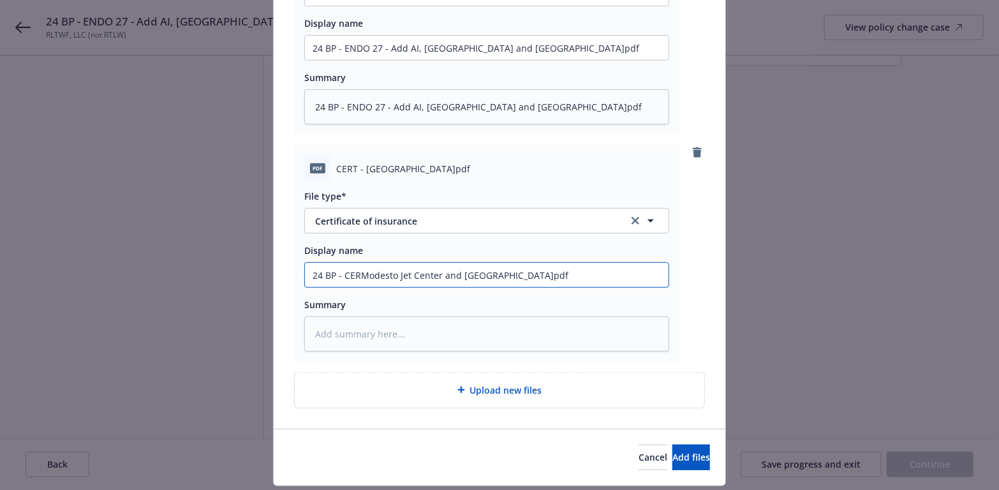
type textarea "x"
type input "24 BP - CERTModesto Jet Center and Stanislaus County.pdf"
type textarea "x"
type input "24 BP - CERT Modesto Jet Center and Stanislaus County.pdf"
type textarea "x"
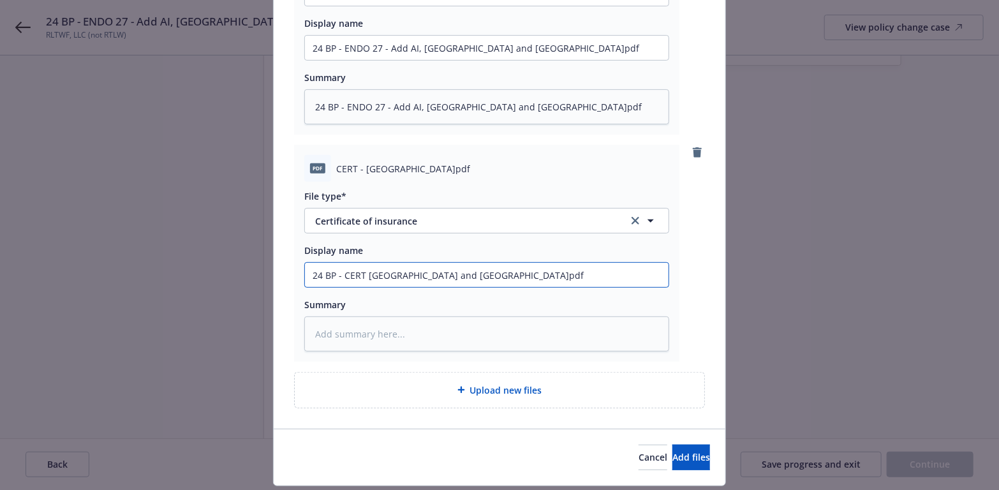
type input "24 BP - CERT -Modesto Jet Center and Stanislaus County.pdf"
type textarea "x"
drag, startPoint x: 406, startPoint y: 274, endPoint x: 302, endPoint y: 264, distance: 104.5
click at [305, 60] on input "24 BP - CERT - Modesto Jet Center and Stanislaus County.pdf" at bounding box center [487, 48] width 364 height 24
type input "24 BP - CERT - Modesto Jet Center and Stanislaus County.pdf"
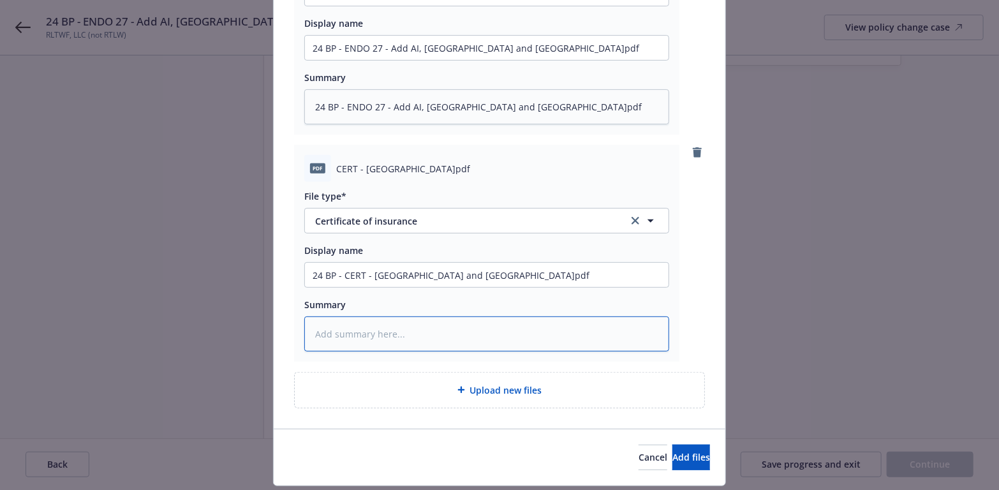
click at [322, 323] on textarea at bounding box center [486, 333] width 365 height 35
paste textarea "24 BP - CERT - Modesto Jet Center and Stanislaus County.pdf"
type textarea "x"
type textarea "24 BP - CERT - Modesto Jet Center and Stanislaus County.pdf"
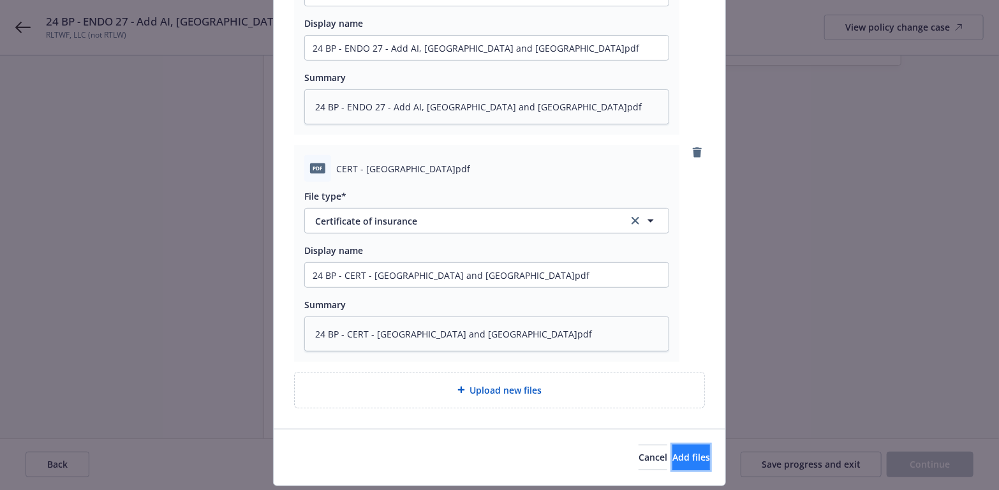
click at [673, 447] on button "Add files" at bounding box center [692, 458] width 38 height 26
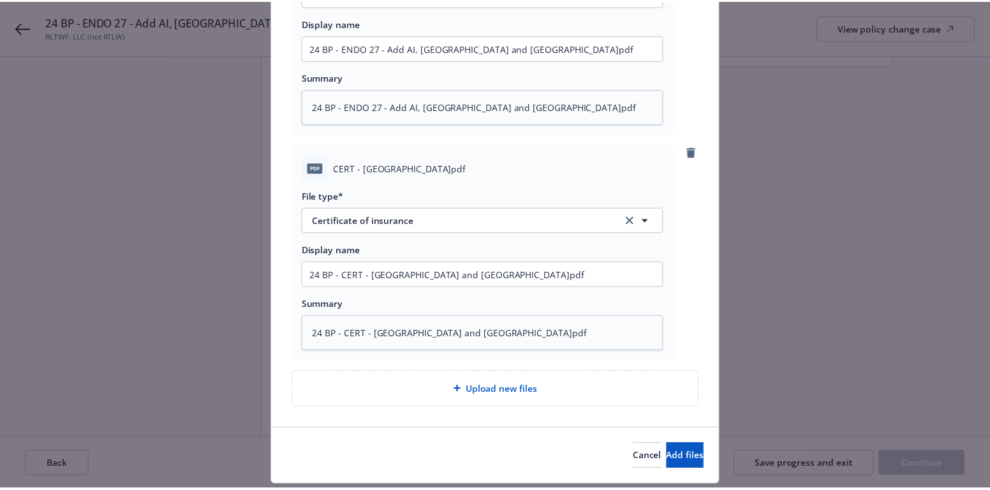
scroll to position [221, 0]
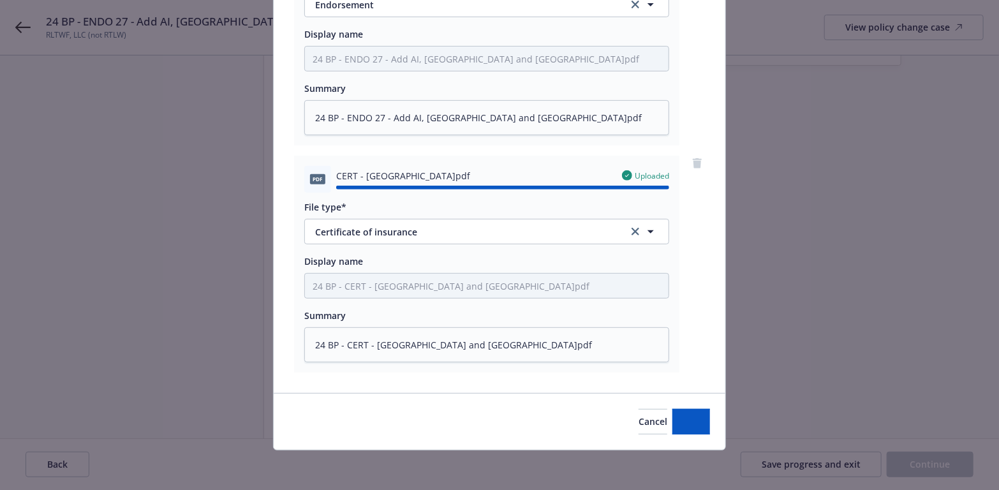
type textarea "x"
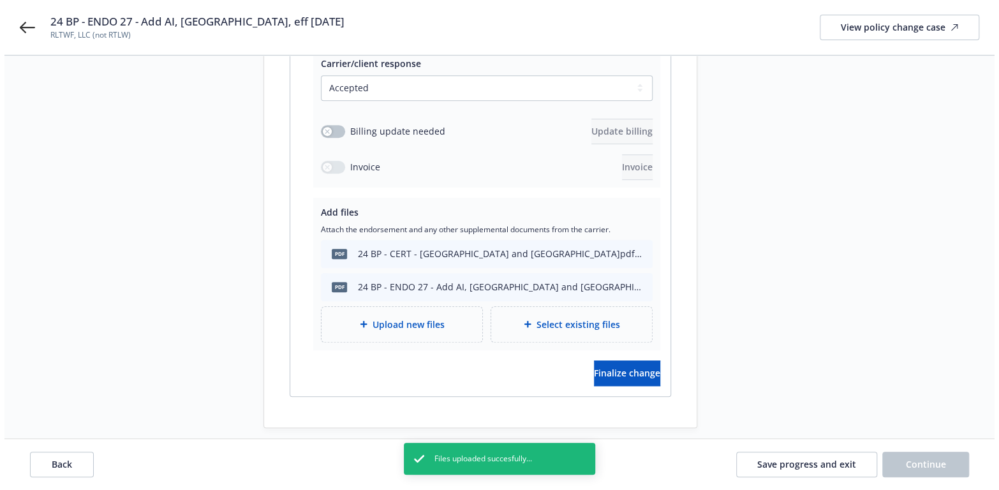
scroll to position [290, 0]
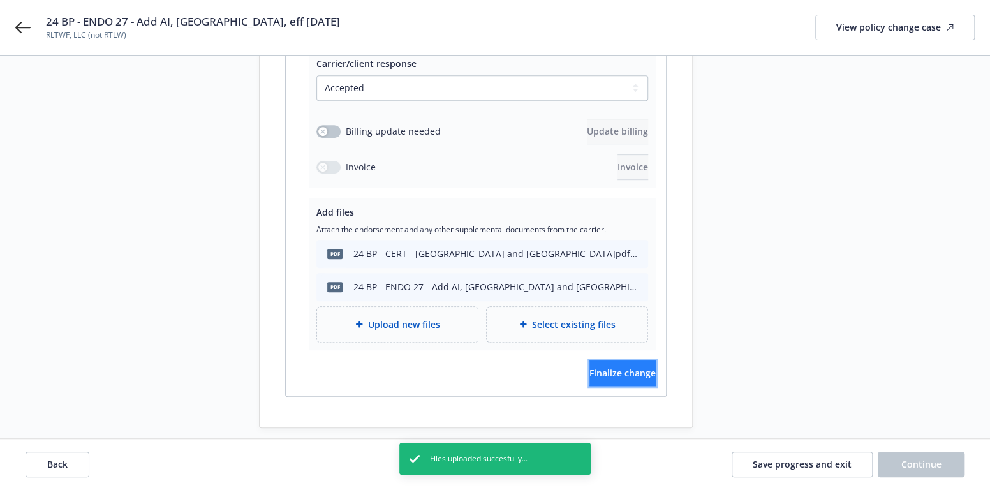
click at [626, 367] on span "Finalize change" at bounding box center [623, 373] width 66 height 12
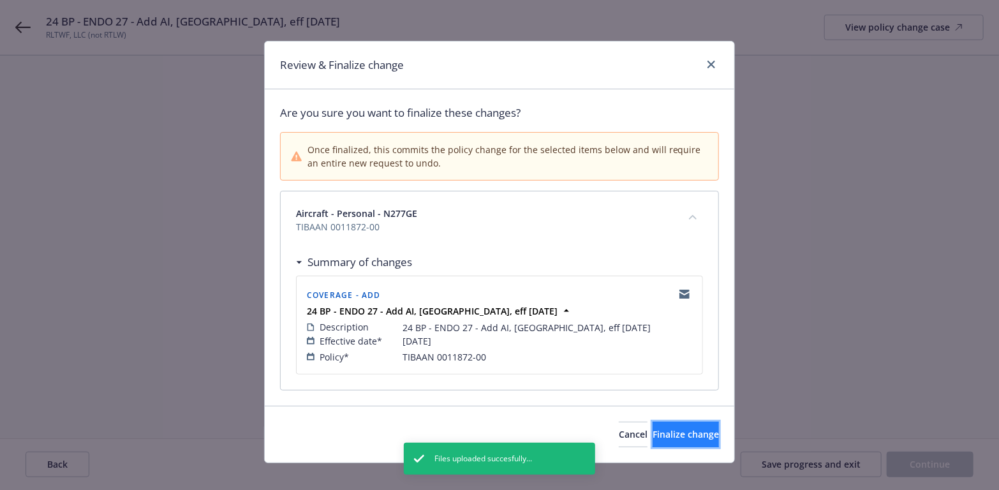
click at [682, 434] on span "Finalize change" at bounding box center [686, 434] width 66 height 12
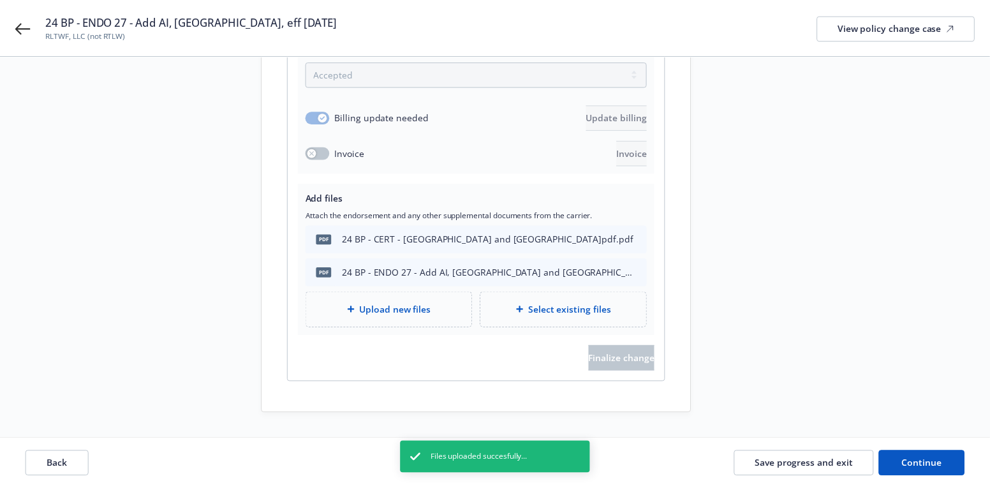
scroll to position [276, 0]
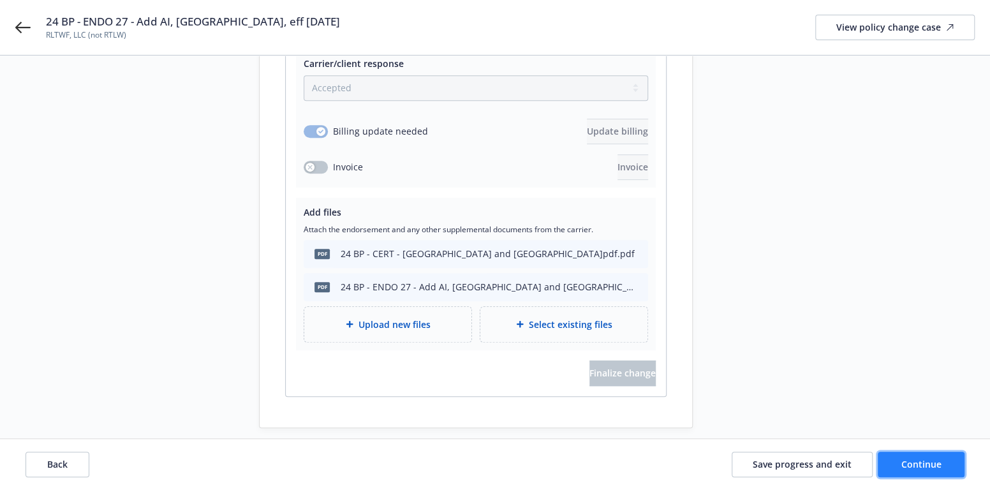
click at [904, 459] on span "Continue" at bounding box center [922, 464] width 40 height 12
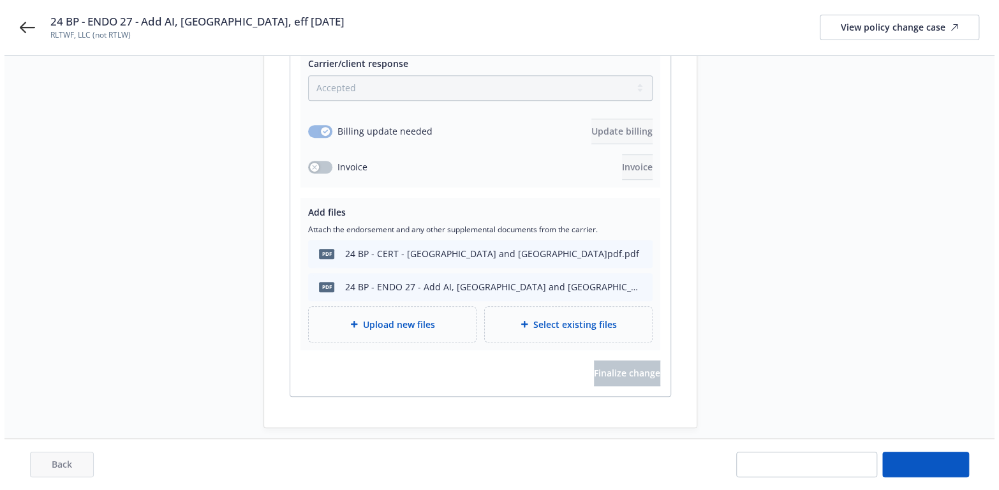
scroll to position [0, 0]
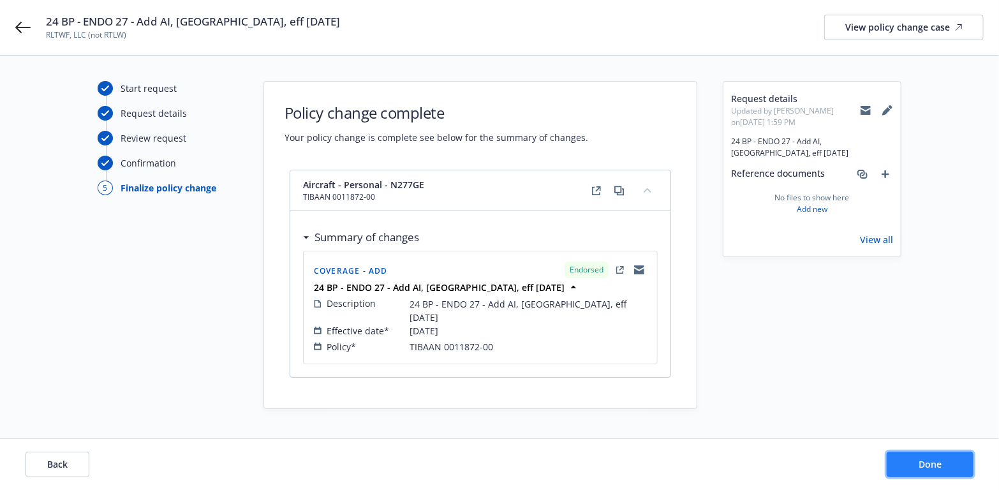
click at [907, 466] on button "Done" at bounding box center [930, 465] width 87 height 26
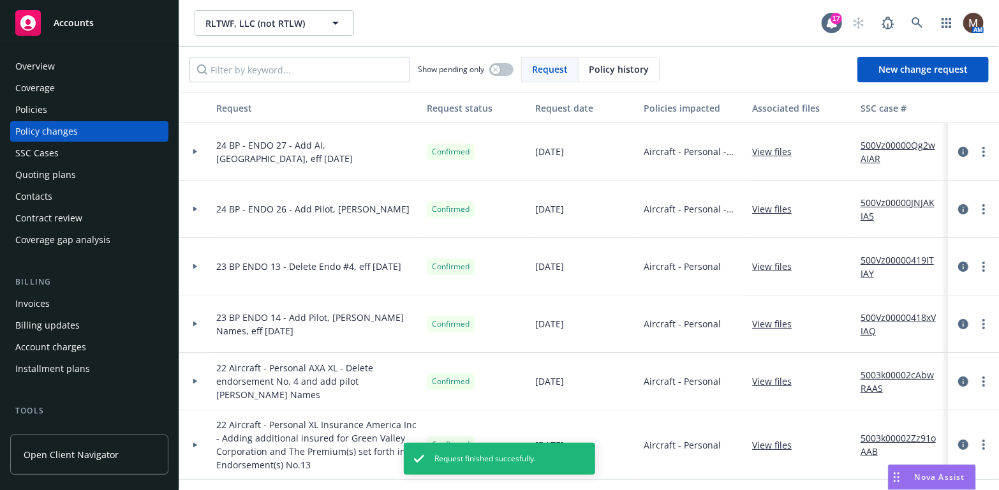
click at [35, 108] on div "Policies" at bounding box center [31, 110] width 32 height 20
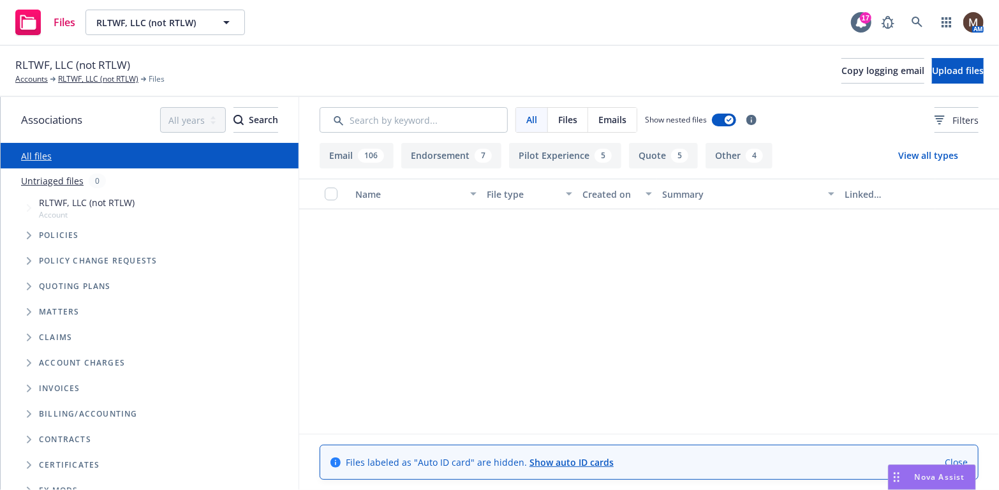
scroll to position [4722, 0]
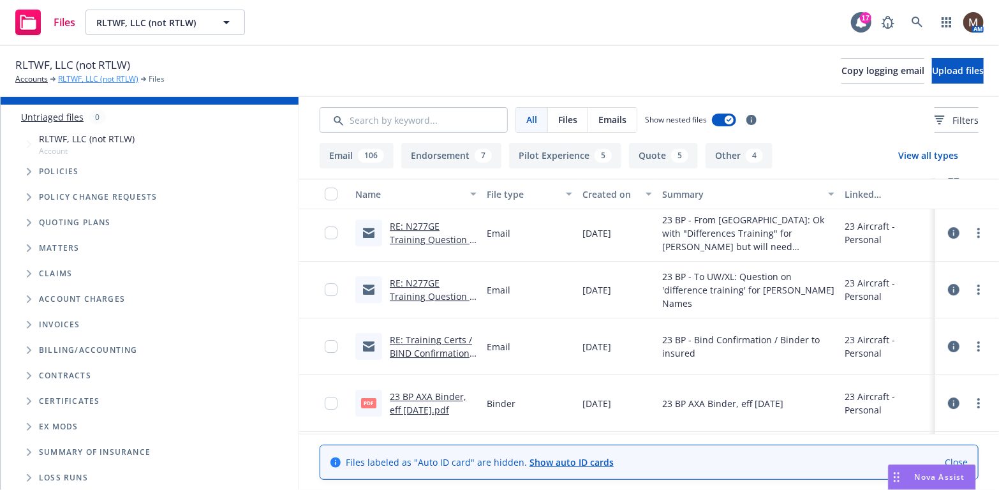
click at [119, 77] on link "RLTWF, LLC (not RTLW)" at bounding box center [98, 78] width 80 height 11
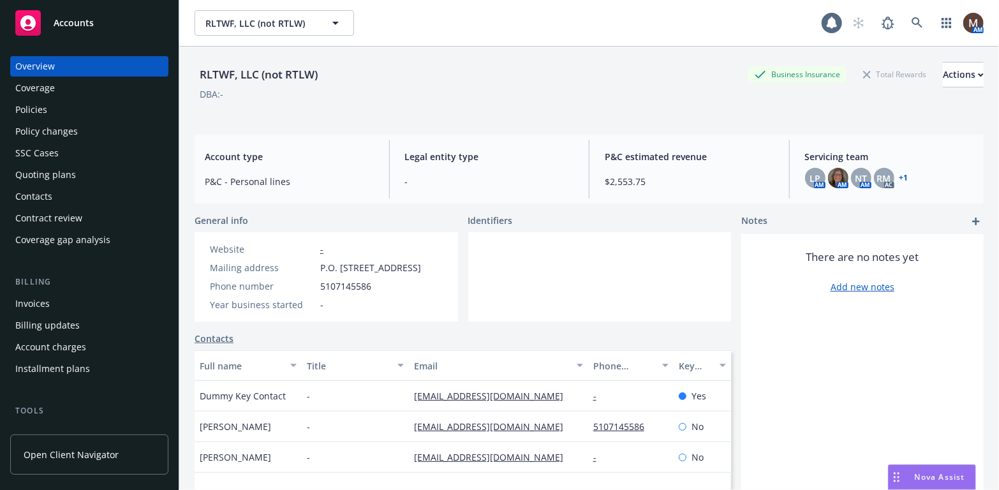
click at [47, 106] on div "Policies" at bounding box center [89, 110] width 148 height 20
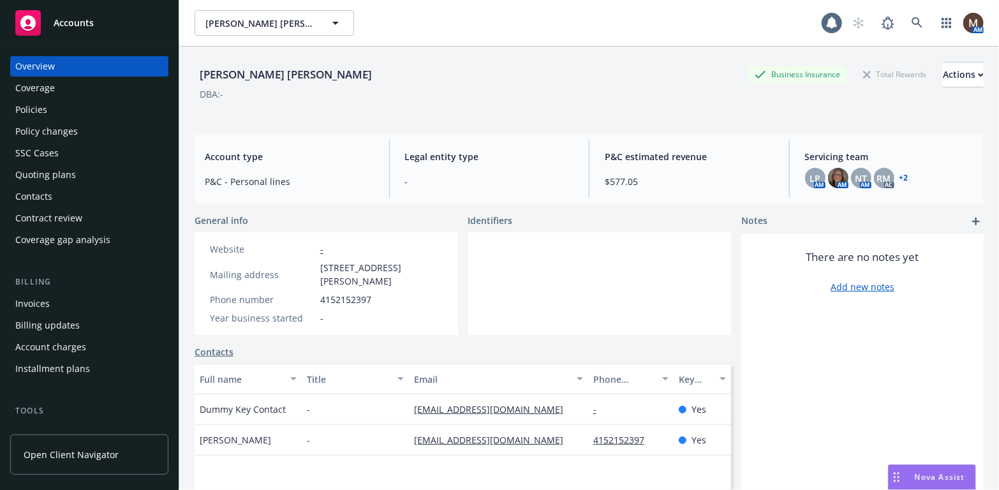
click at [43, 109] on div "Policies" at bounding box center [31, 110] width 32 height 20
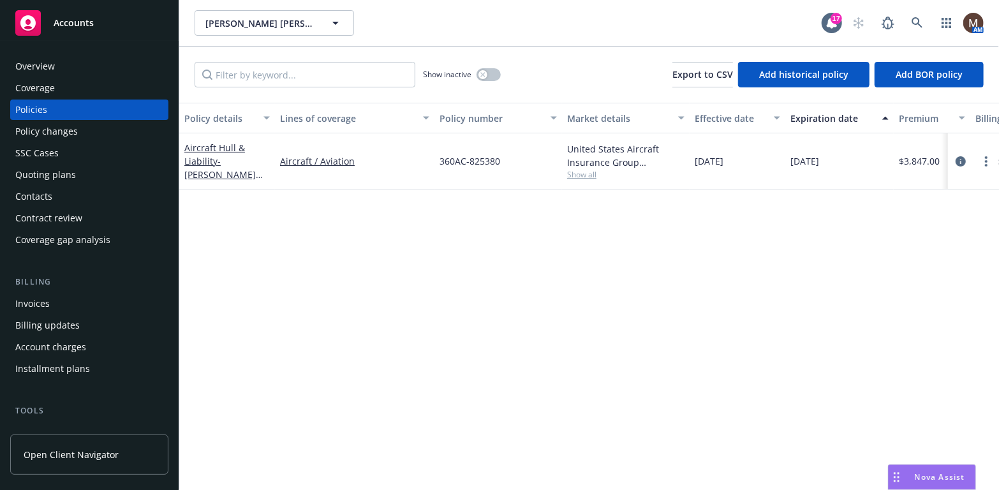
click at [72, 66] on div "Overview" at bounding box center [89, 66] width 148 height 20
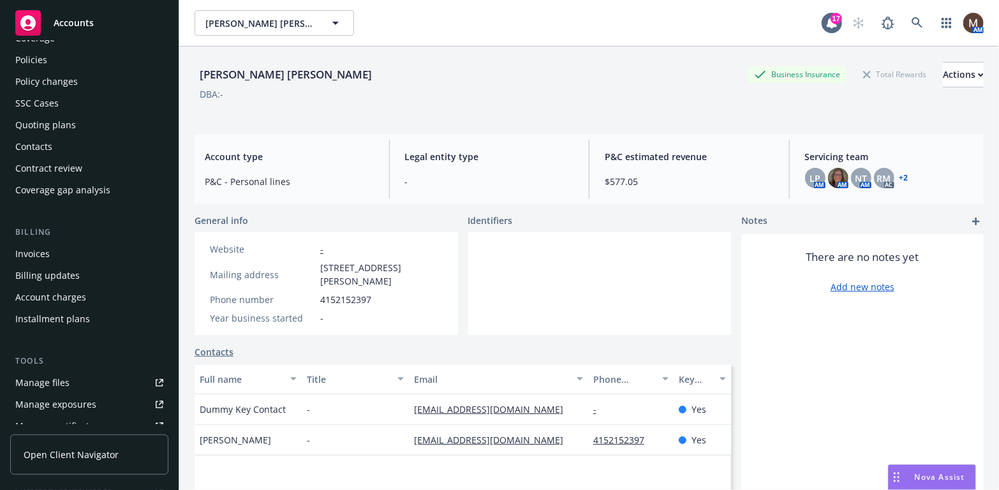
scroll to position [64, 0]
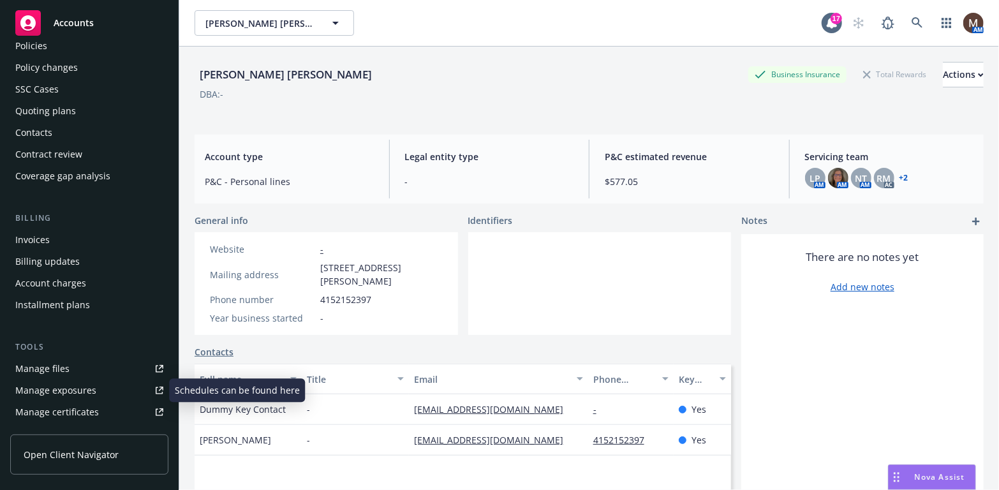
click at [77, 364] on link "Manage files" at bounding box center [89, 369] width 158 height 20
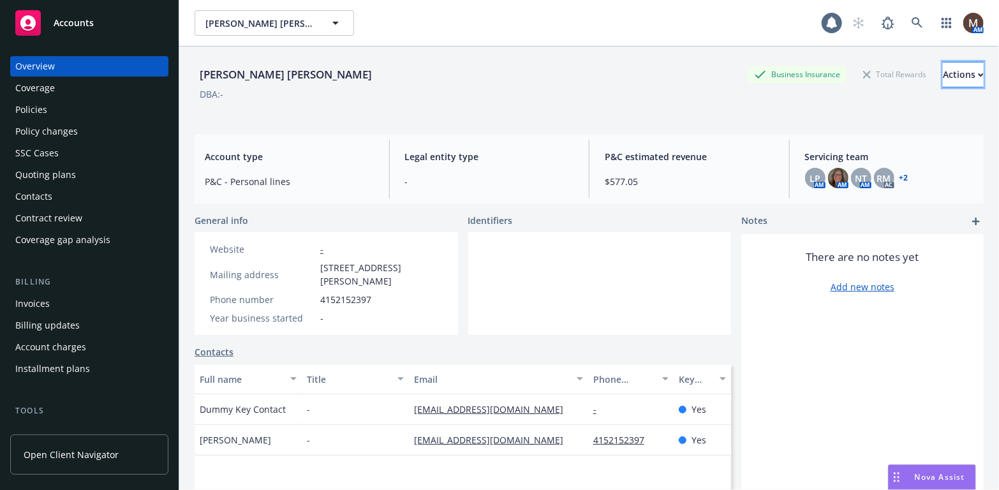
click at [978, 74] on icon "button" at bounding box center [981, 75] width 6 height 4
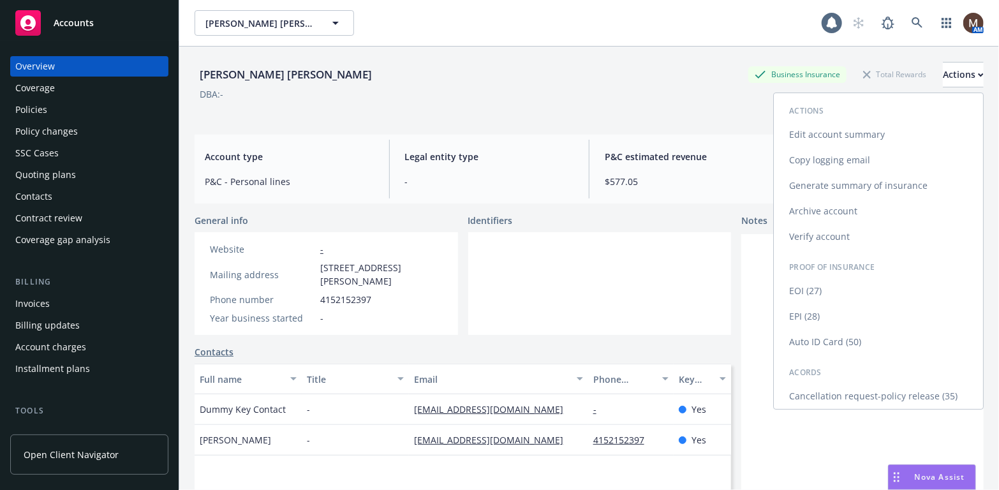
click at [857, 130] on link "Edit account summary" at bounding box center [878, 135] width 209 height 26
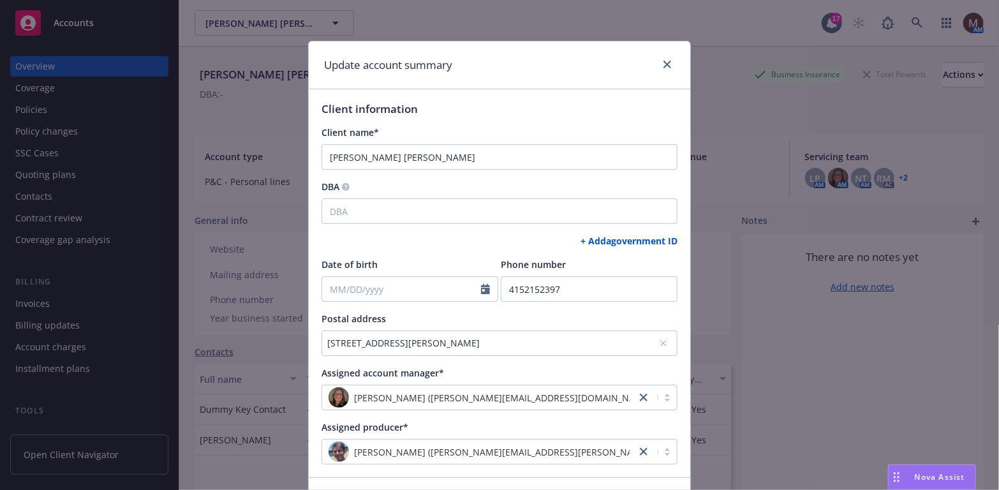
click at [502, 343] on div "[STREET_ADDRESS][PERSON_NAME]" at bounding box center [493, 342] width 332 height 13
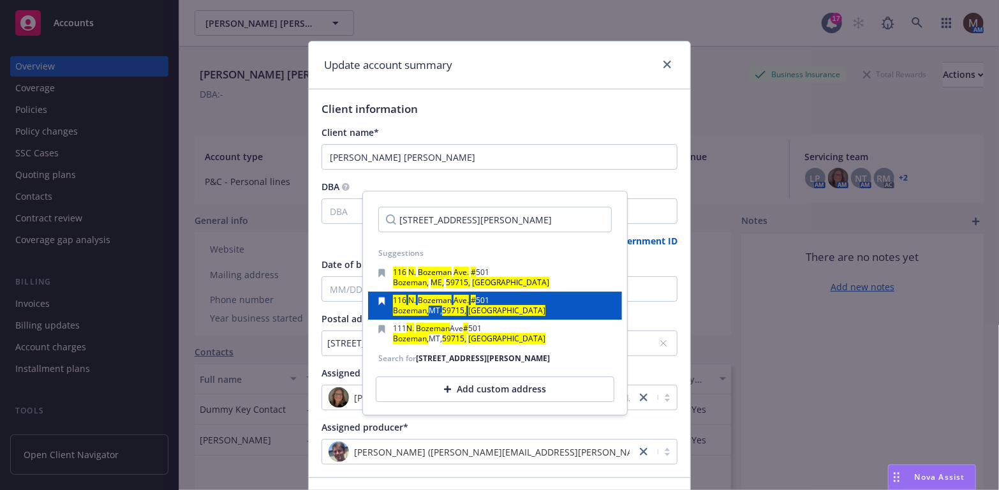
click at [409, 307] on mark "Bozeman," at bounding box center [411, 310] width 36 height 11
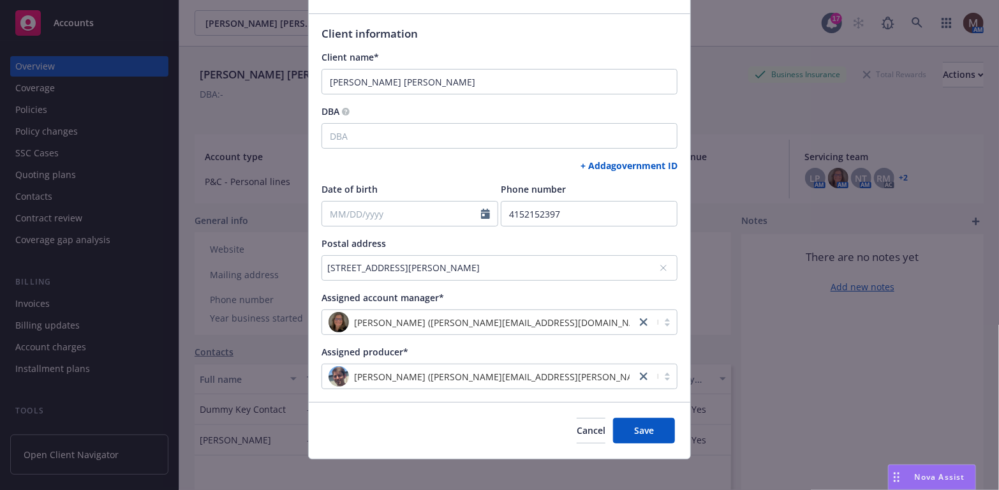
scroll to position [85, 0]
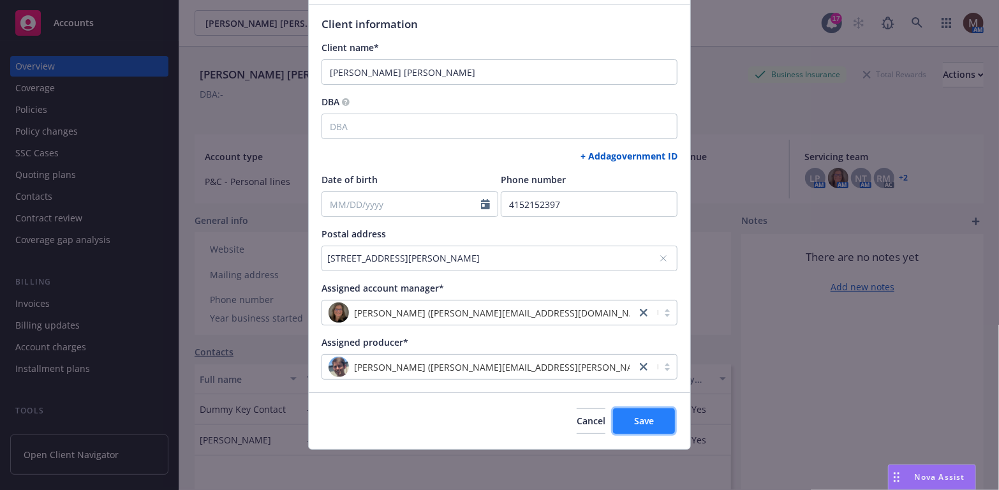
click at [653, 419] on button "Save" at bounding box center [644, 421] width 62 height 26
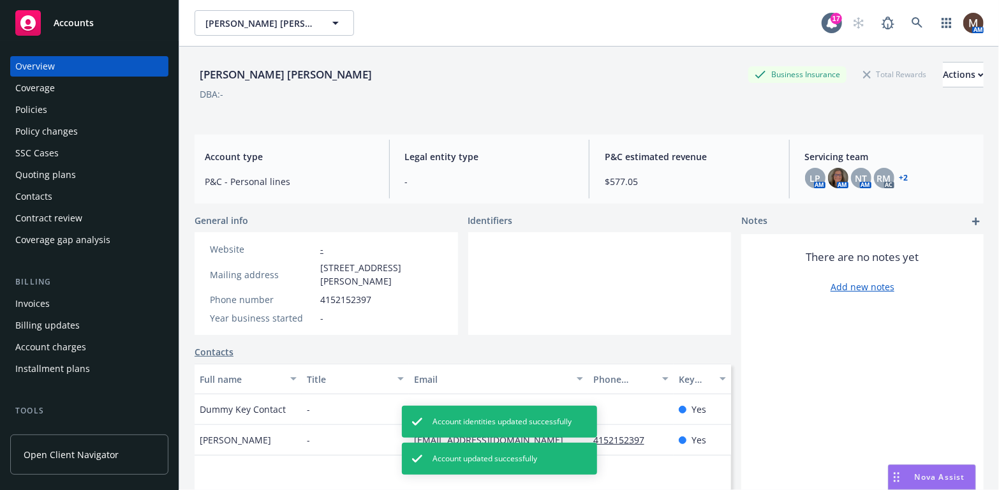
click at [38, 108] on div "Policies" at bounding box center [31, 110] width 32 height 20
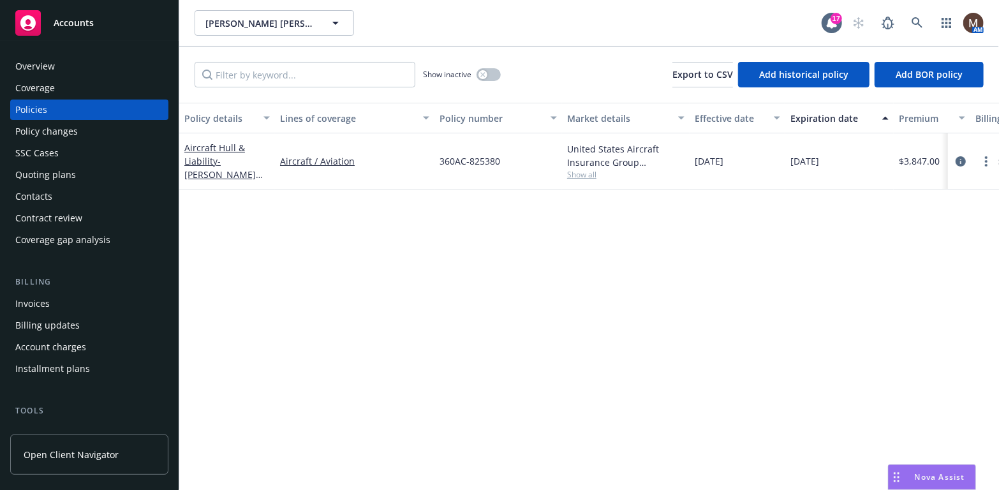
click at [84, 66] on div "Overview" at bounding box center [89, 66] width 148 height 20
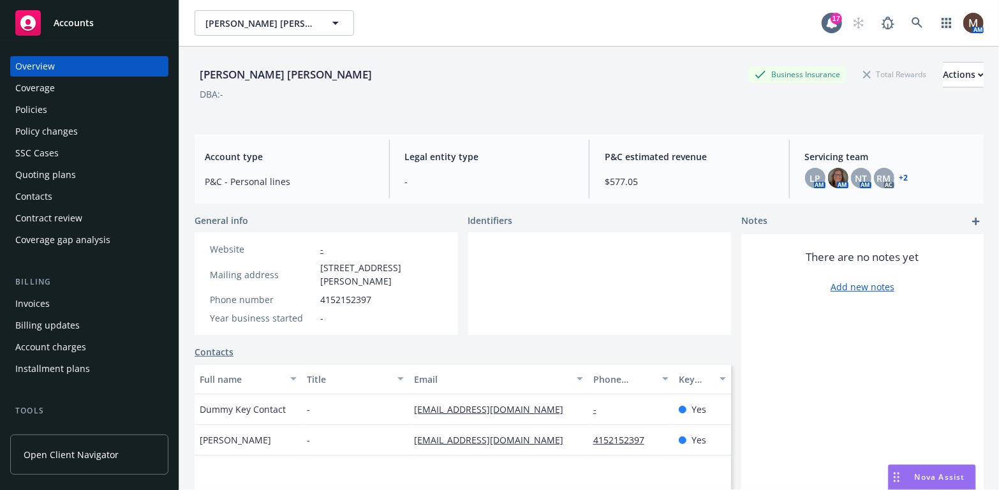
click at [44, 191] on div "Contacts" at bounding box center [33, 196] width 37 height 20
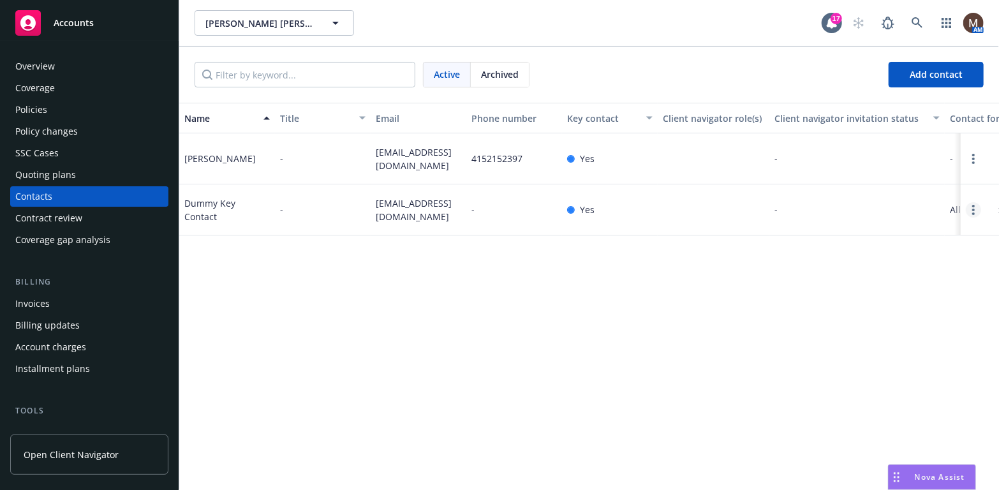
click at [975, 218] on link "Open options" at bounding box center [973, 209] width 15 height 15
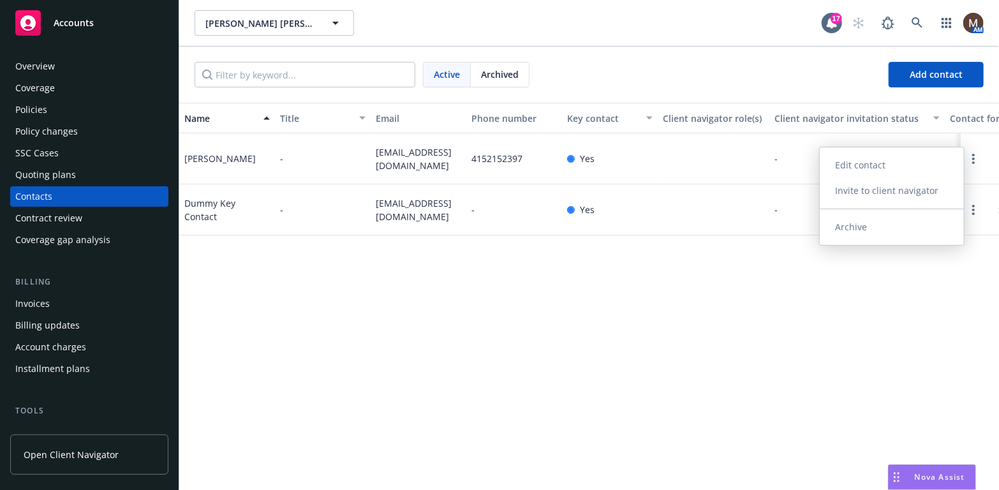
click at [858, 222] on link "Archive" at bounding box center [892, 227] width 144 height 26
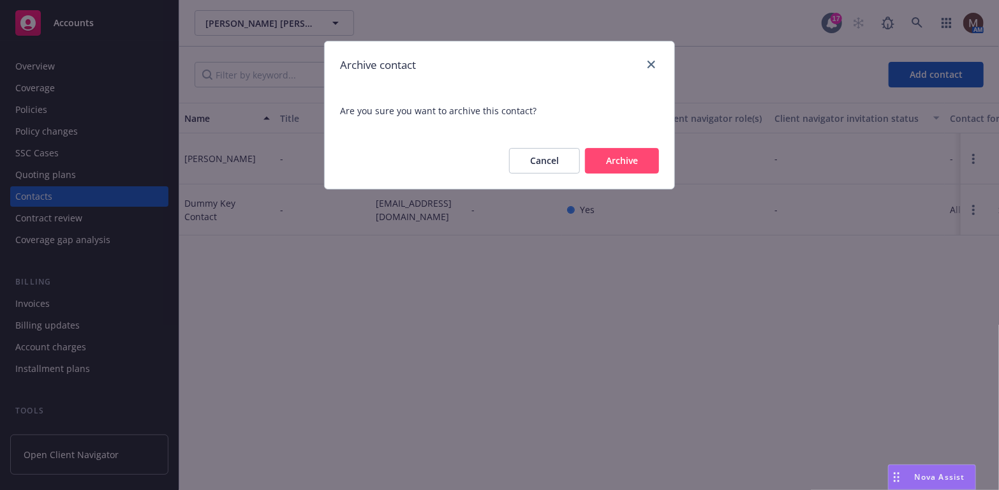
click at [625, 164] on button "Archive" at bounding box center [622, 161] width 74 height 26
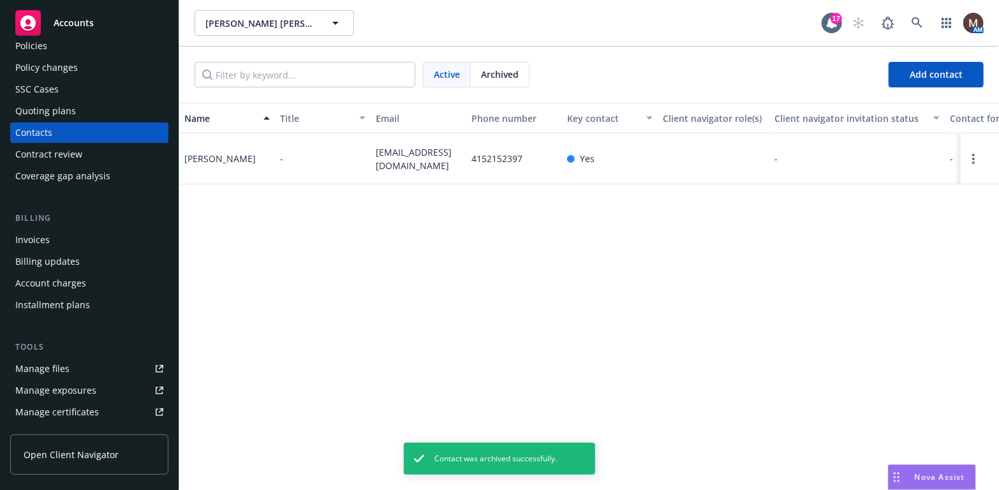
scroll to position [128, 0]
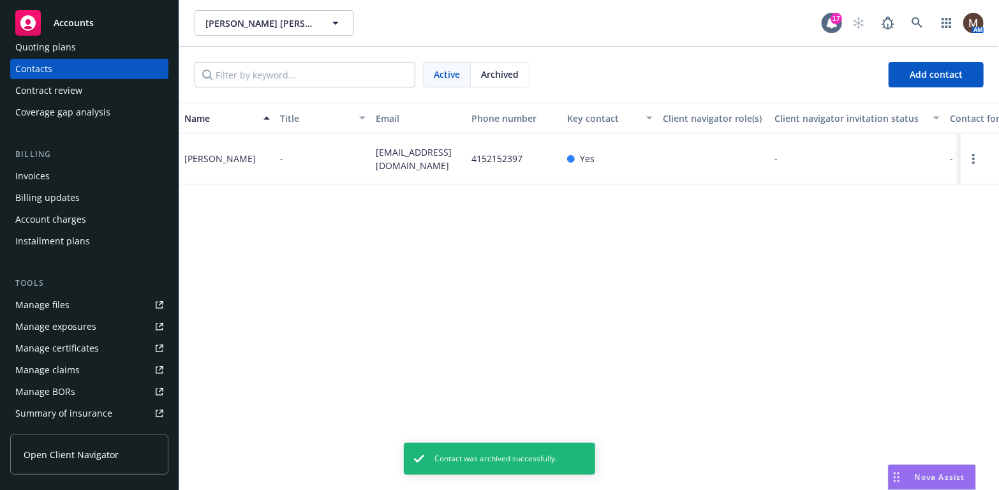
click at [61, 306] on div "Manage files" at bounding box center [42, 305] width 54 height 20
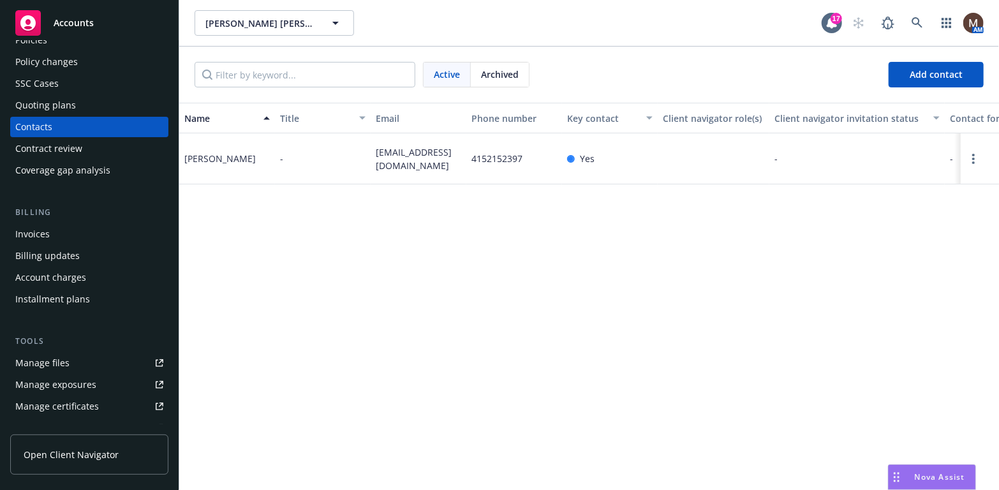
scroll to position [0, 0]
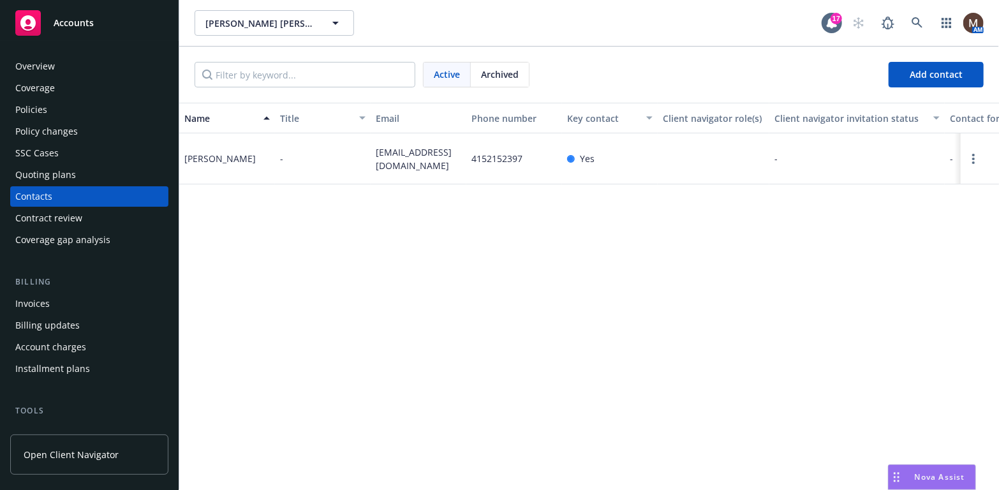
click at [47, 108] on div "Policies" at bounding box center [89, 110] width 148 height 20
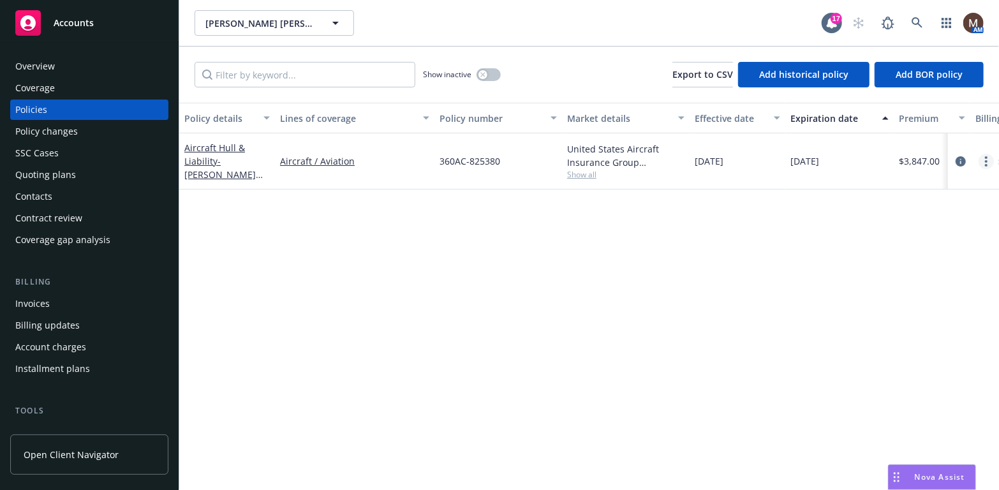
click at [985, 156] on link "more" at bounding box center [986, 161] width 15 height 15
click at [490, 74] on button "button" at bounding box center [489, 74] width 24 height 13
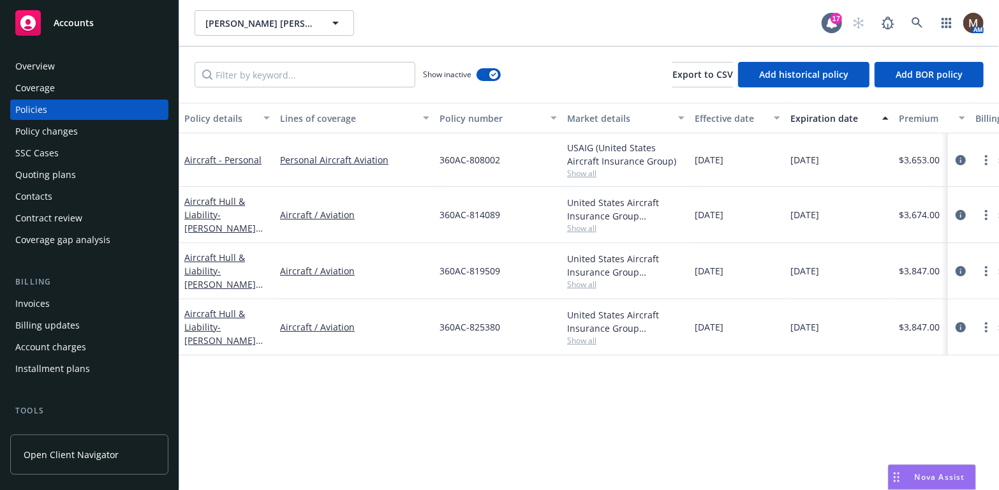
click at [47, 115] on div "Policies" at bounding box center [89, 110] width 148 height 20
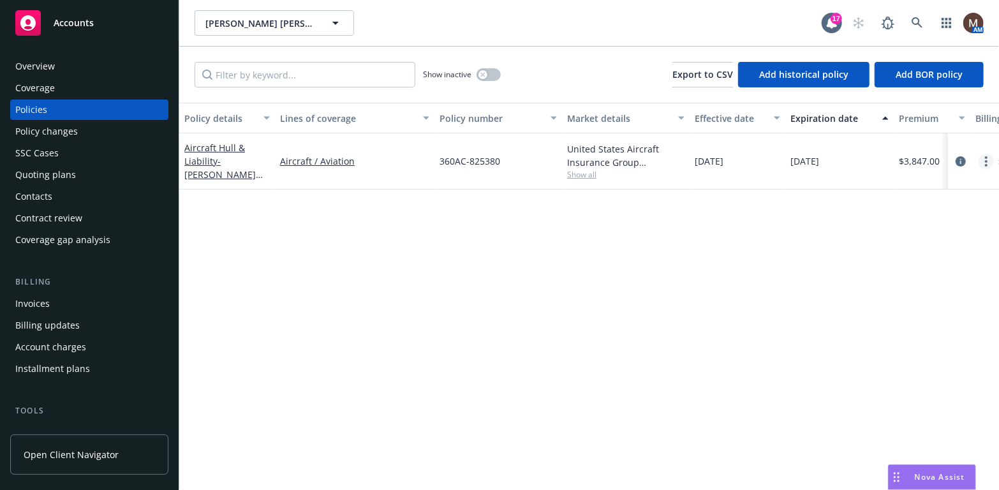
click at [992, 161] on link "more" at bounding box center [986, 161] width 15 height 15
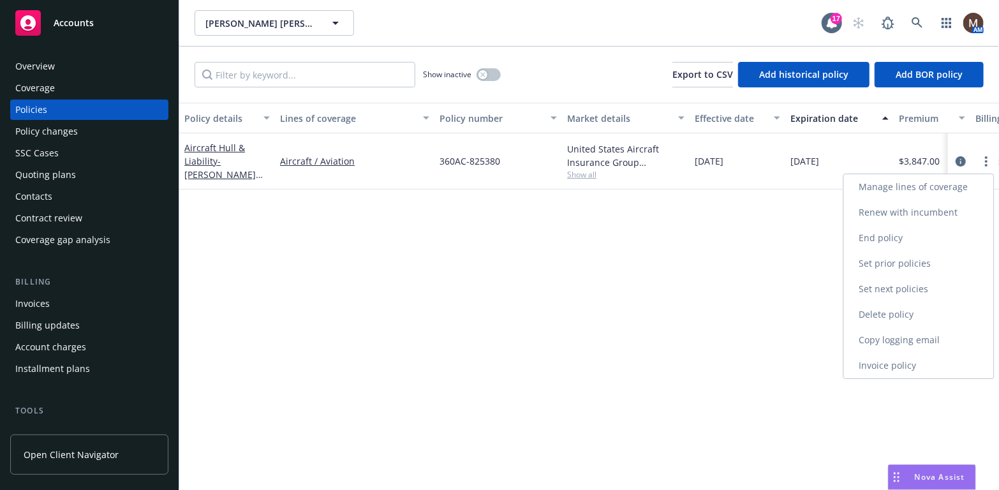
click at [882, 338] on link "Copy logging email" at bounding box center [919, 340] width 150 height 26
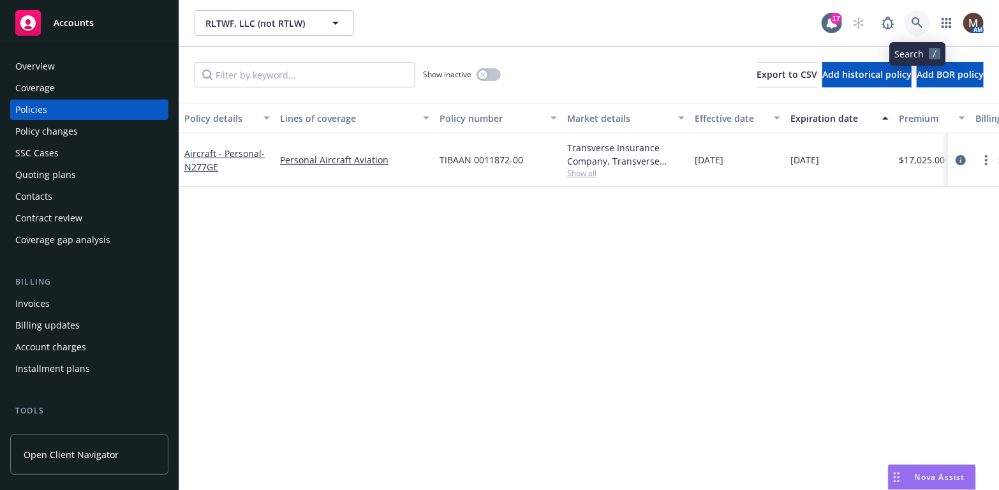
click at [916, 19] on icon at bounding box center [917, 22] width 11 height 11
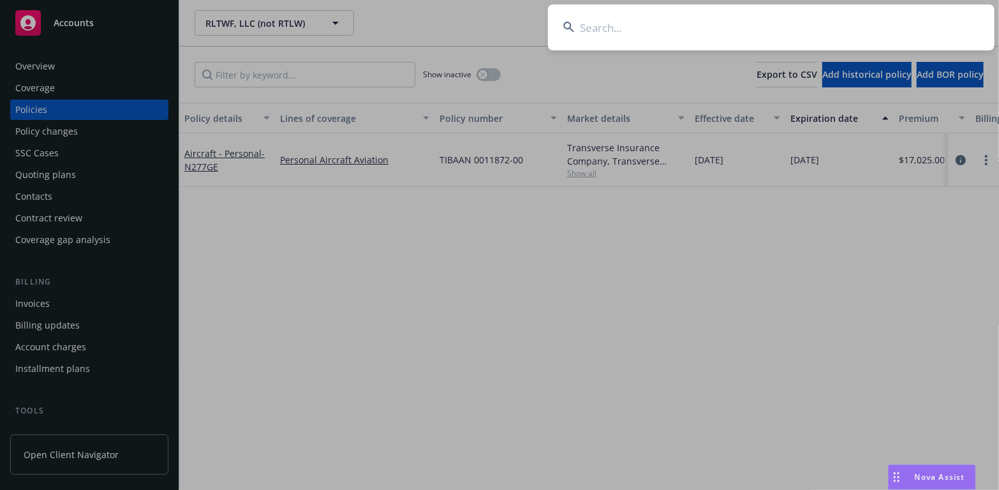
click at [597, 27] on input at bounding box center [771, 27] width 447 height 46
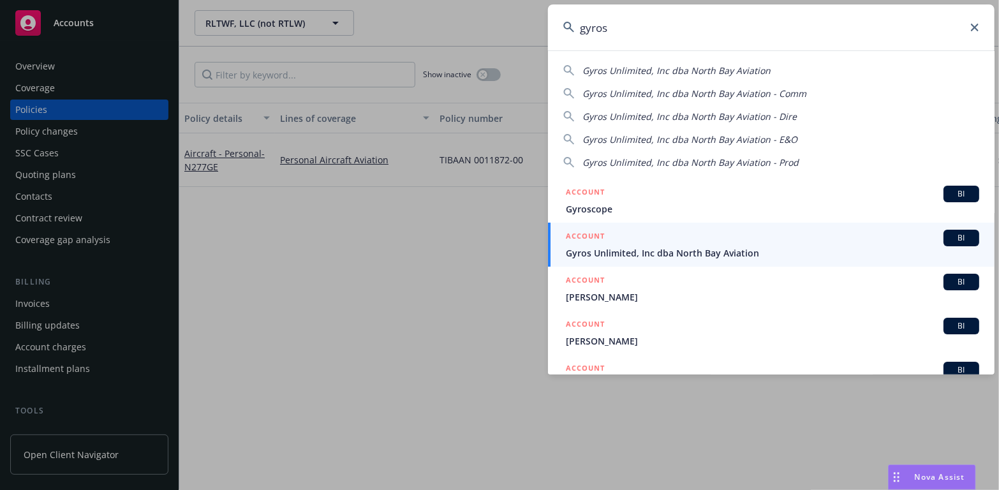
type input "gyros"
click at [592, 253] on span "Gyros Unlimited, Inc dba North Bay Aviation" at bounding box center [772, 252] width 413 height 13
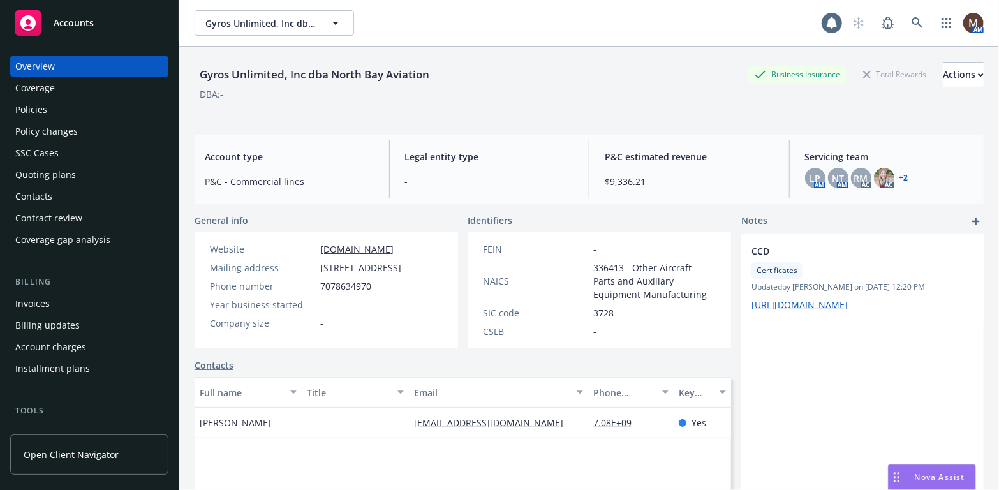
click at [69, 193] on div "Contacts" at bounding box center [89, 196] width 148 height 20
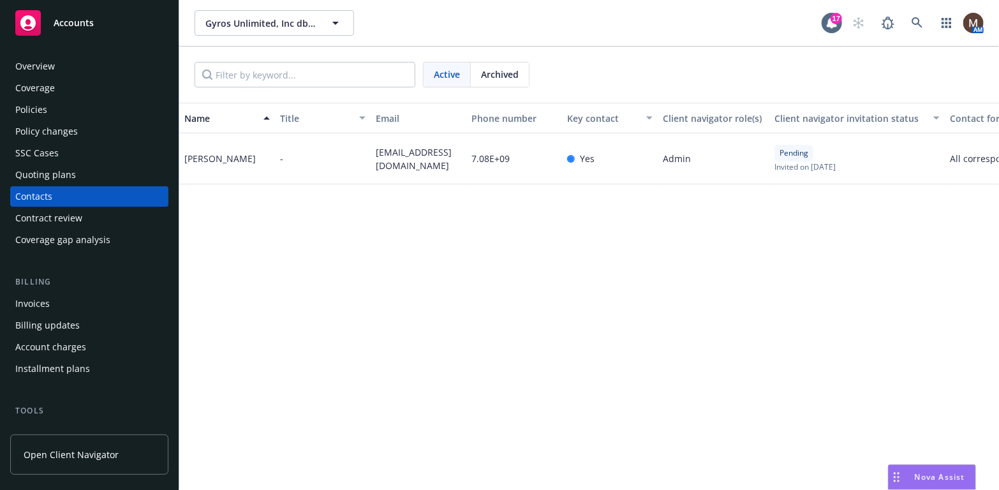
click at [39, 107] on div "Policies" at bounding box center [31, 110] width 32 height 20
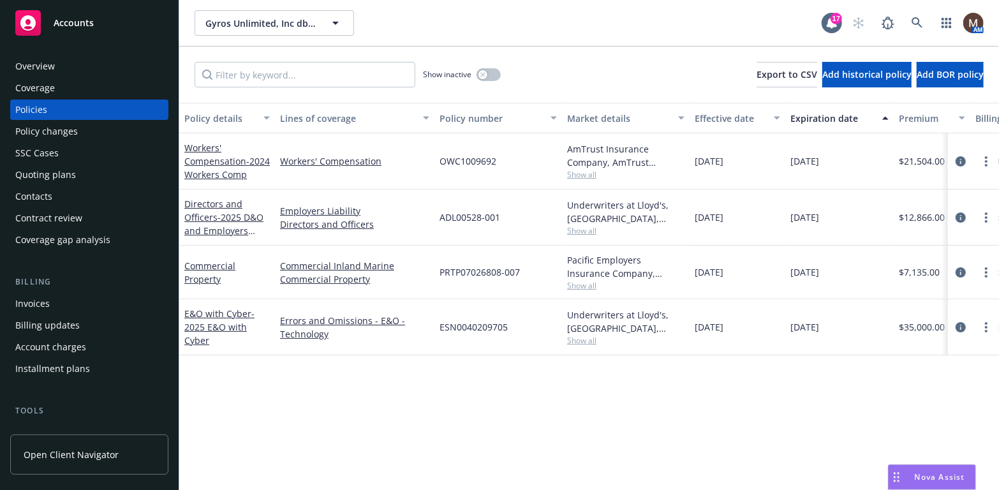
click at [53, 193] on div "Contacts" at bounding box center [89, 196] width 148 height 20
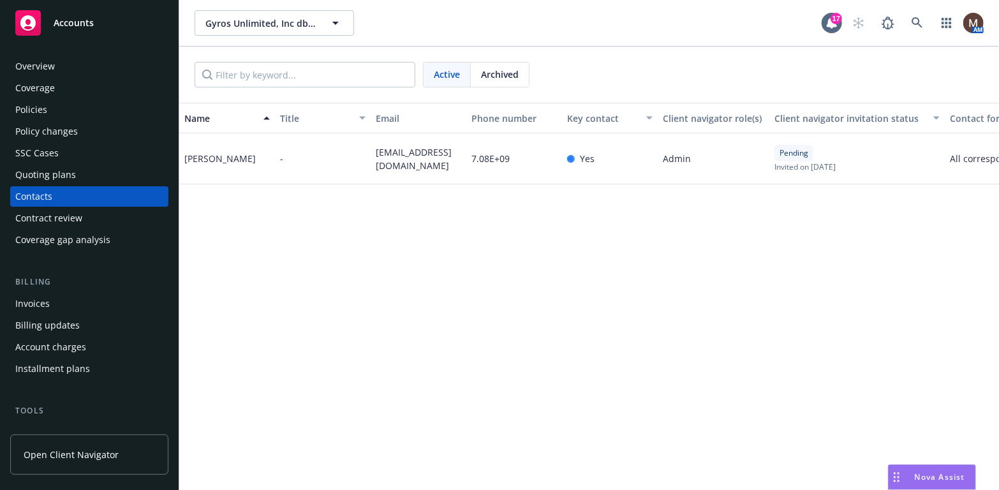
click at [44, 104] on div "Policies" at bounding box center [31, 110] width 32 height 20
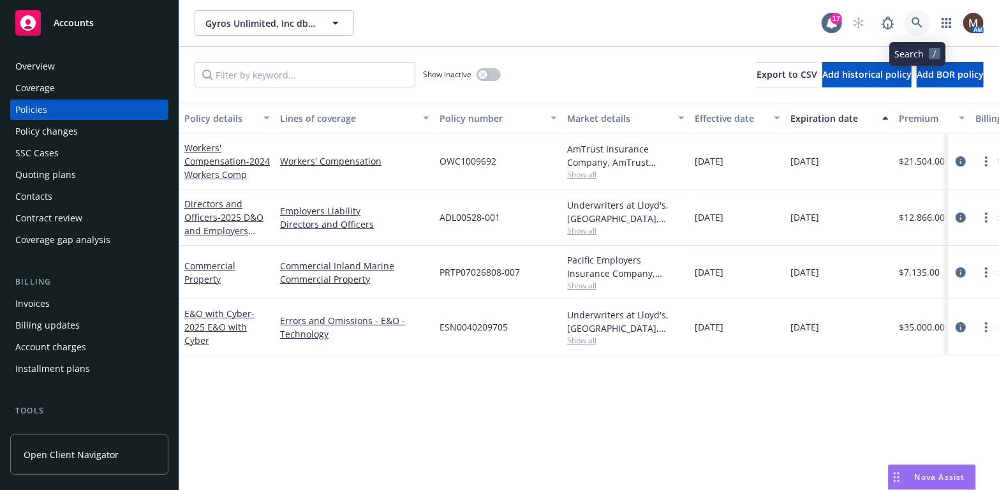
click at [919, 16] on link at bounding box center [918, 23] width 26 height 26
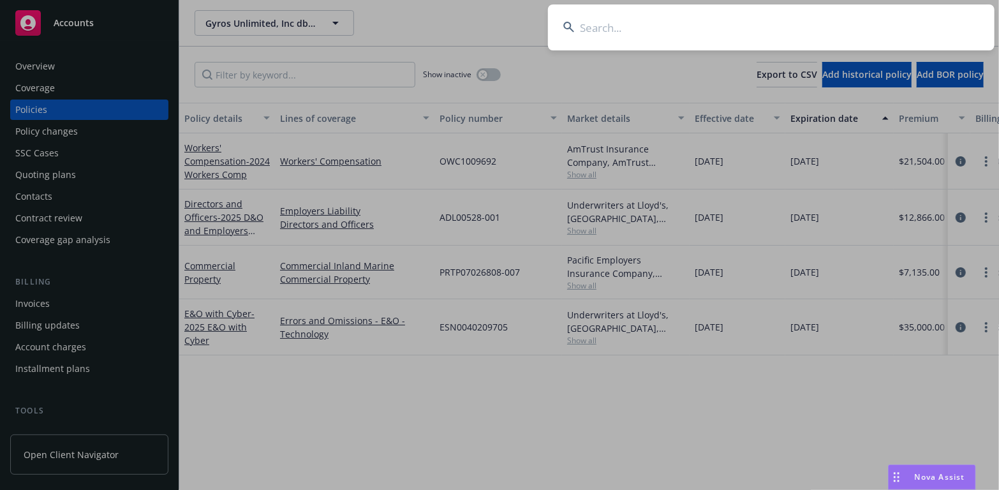
click at [605, 24] on input at bounding box center [771, 27] width 447 height 46
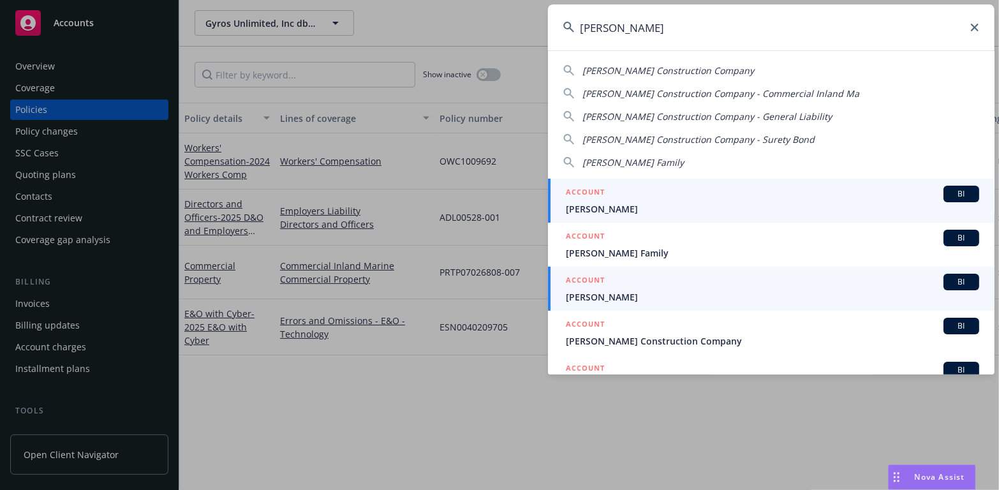
type input "[PERSON_NAME]"
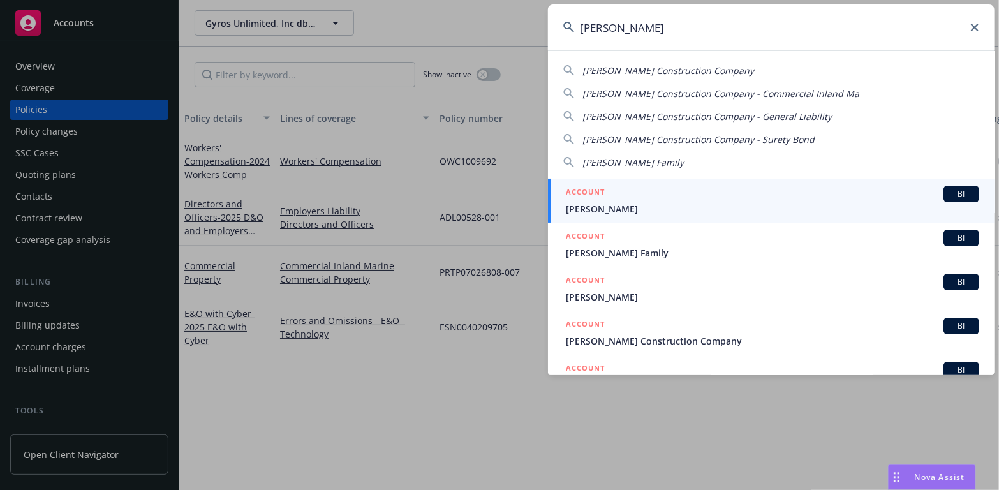
click at [612, 297] on span "[PERSON_NAME]" at bounding box center [772, 296] width 413 height 13
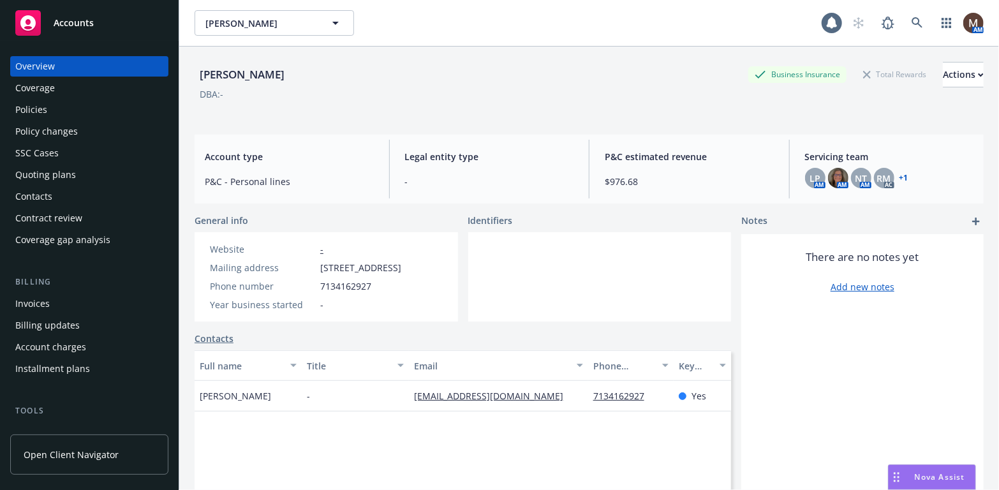
click at [45, 109] on div "Policies" at bounding box center [31, 110] width 32 height 20
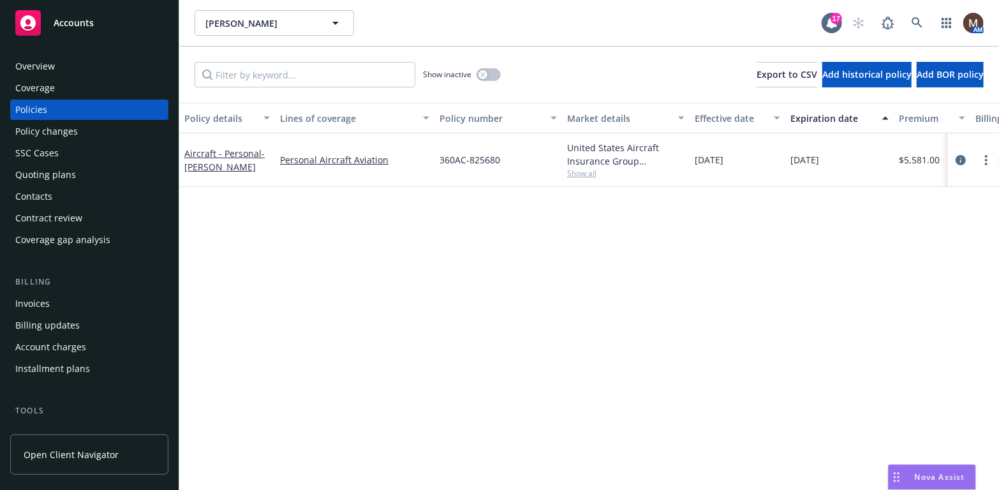
scroll to position [64, 0]
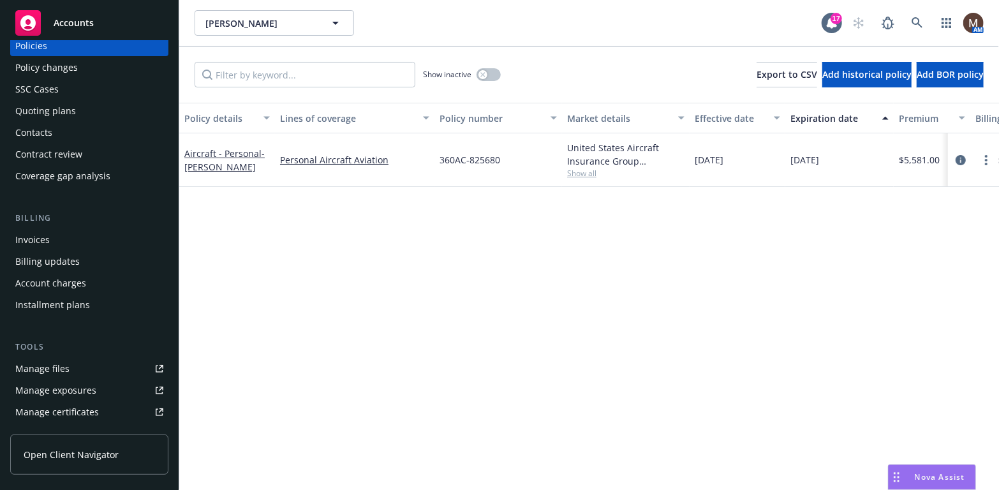
click at [63, 364] on div "Manage files" at bounding box center [42, 369] width 54 height 20
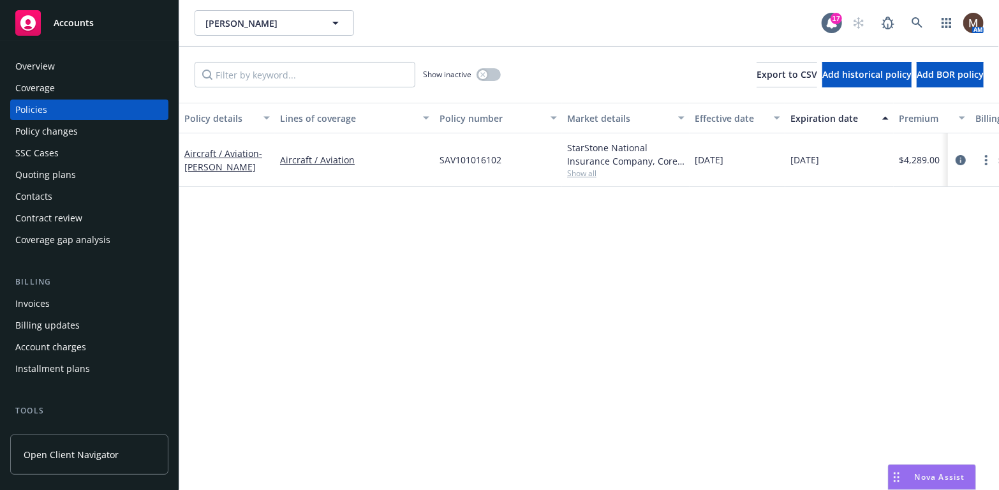
scroll to position [64, 0]
